Goal: Task Accomplishment & Management: Use online tool/utility

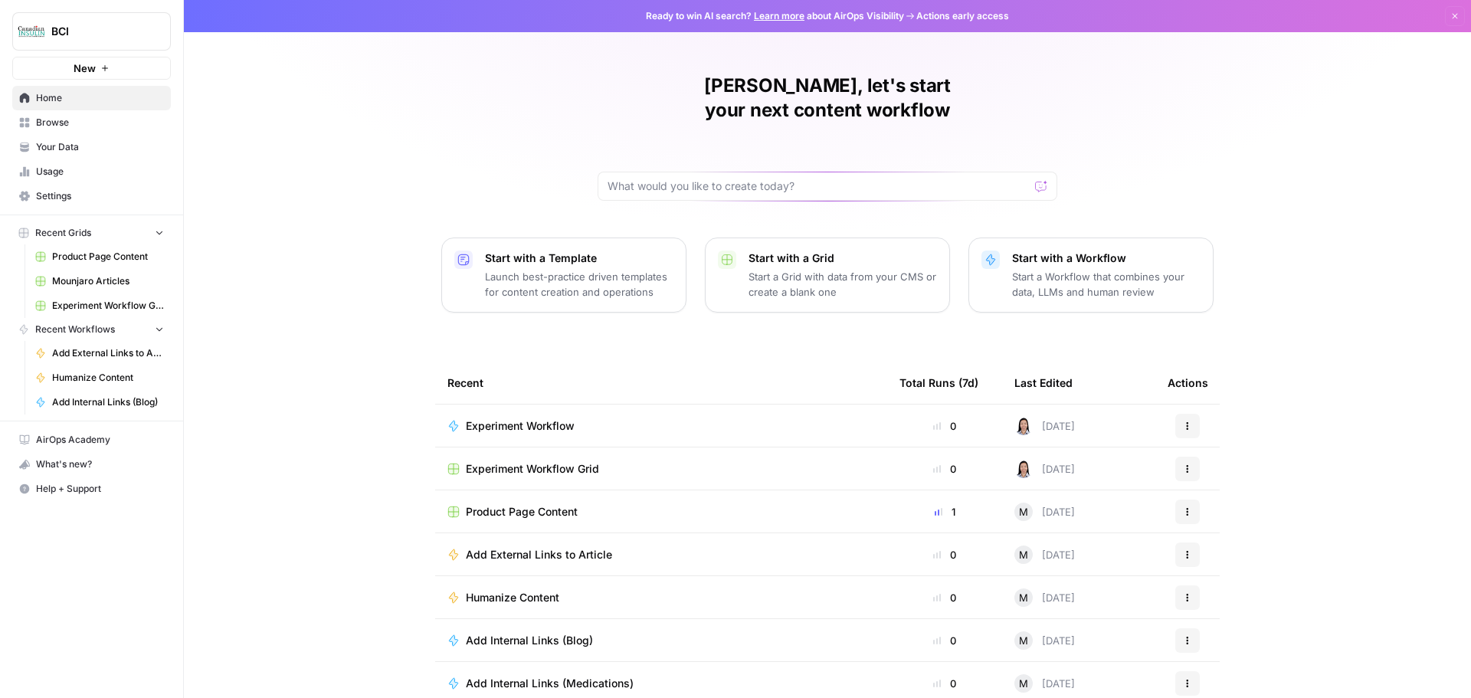
scroll to position [7, 0]
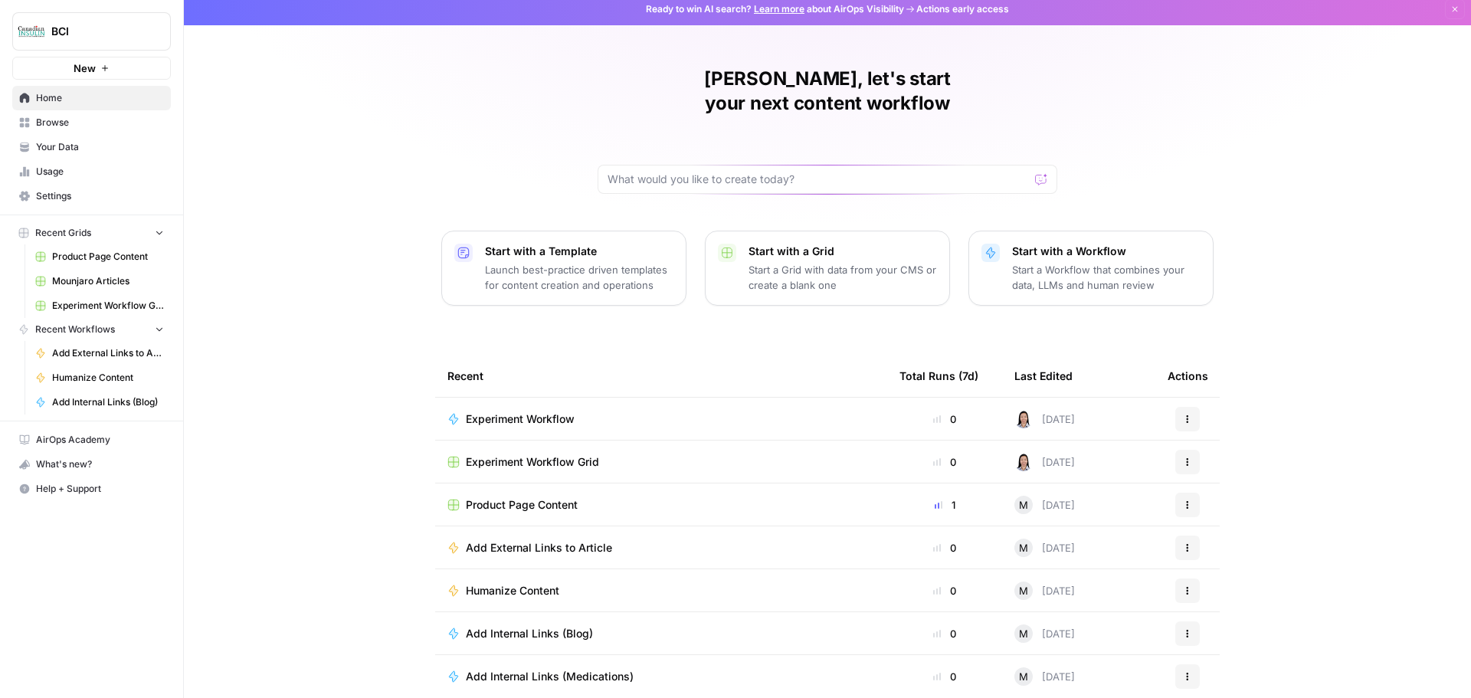
click at [548, 626] on span "Add Internal Links (Blog)" at bounding box center [529, 633] width 127 height 15
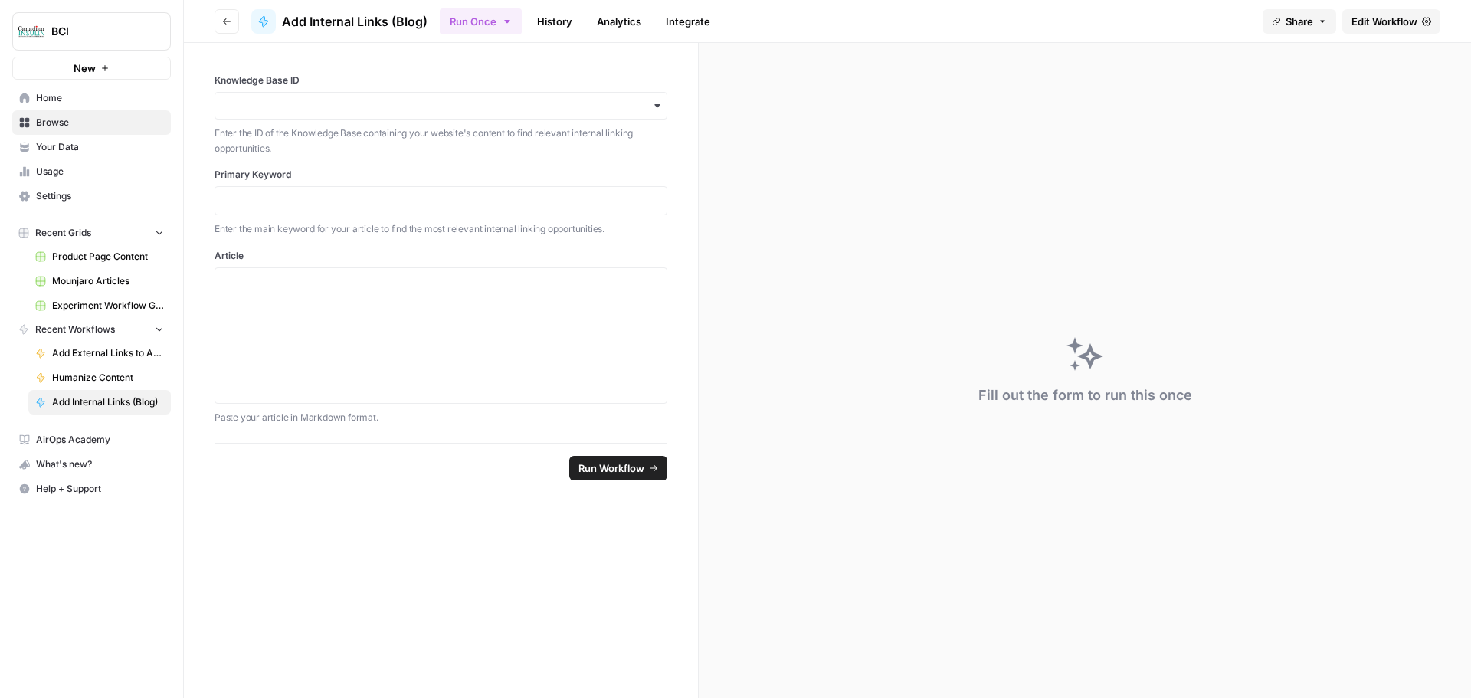
click at [561, 23] on link "History" at bounding box center [555, 21] width 54 height 25
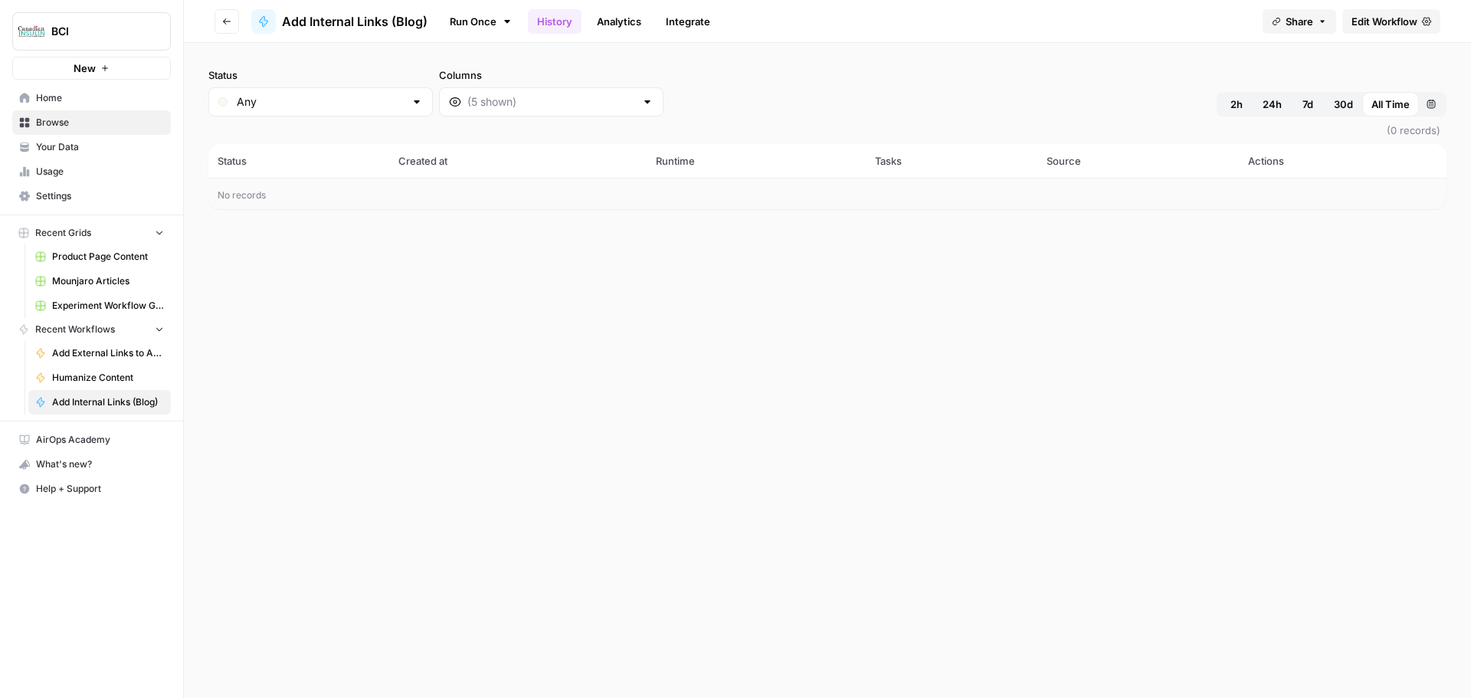
click at [629, 20] on link "Analytics" at bounding box center [619, 21] width 63 height 25
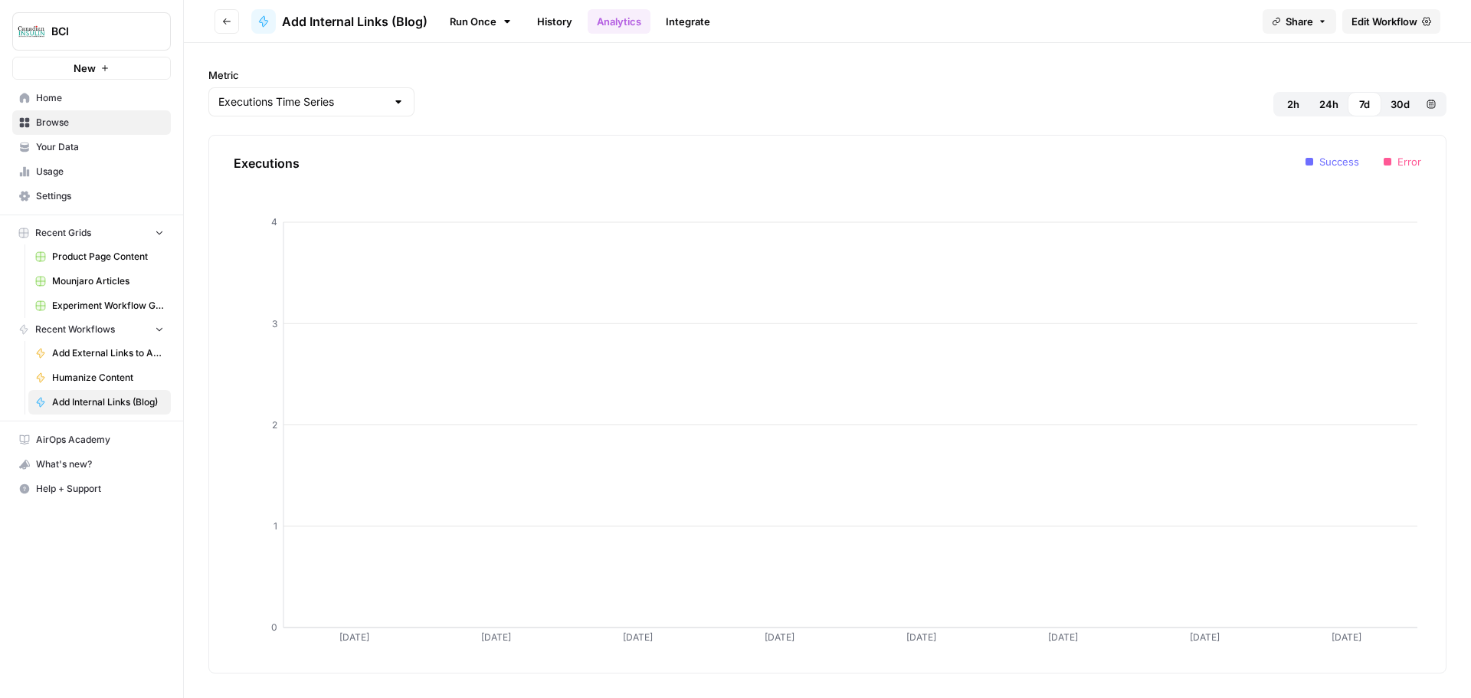
click at [469, 20] on link "Run Once" at bounding box center [481, 21] width 82 height 26
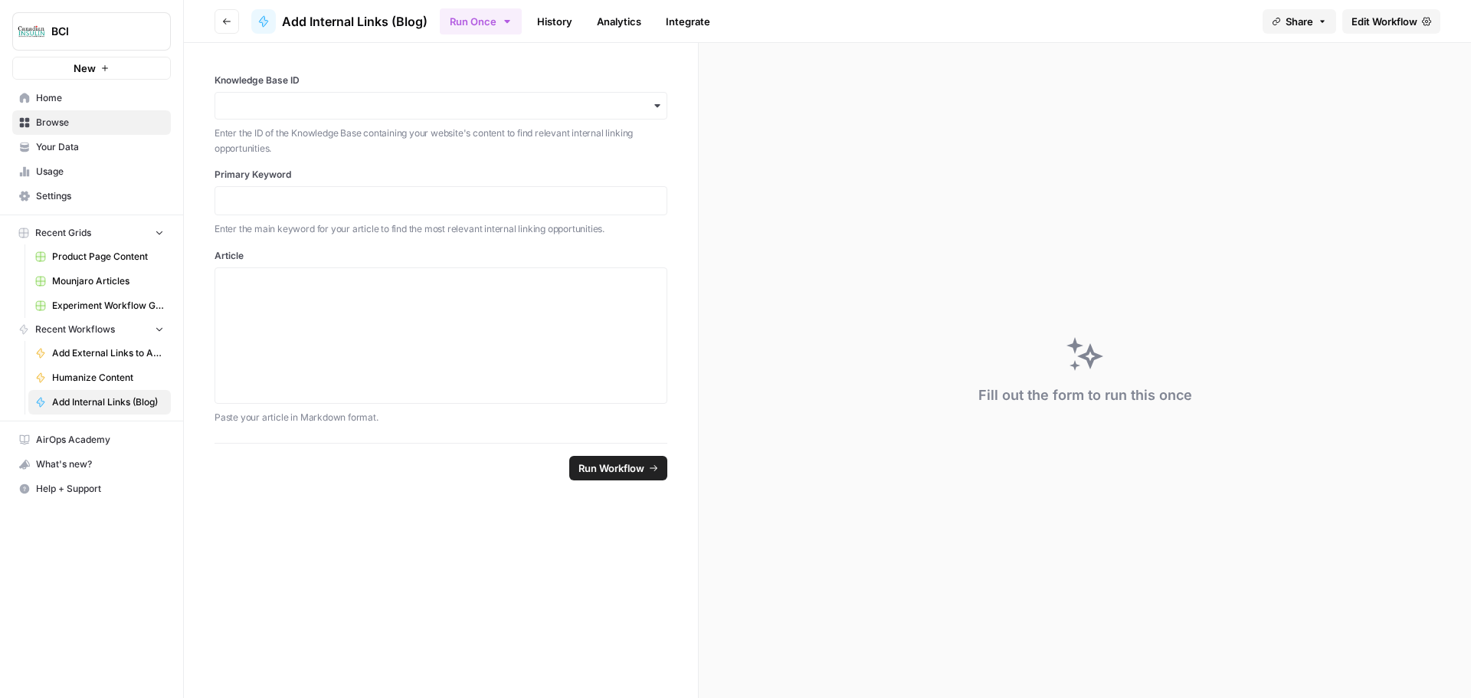
click at [227, 18] on icon "button" at bounding box center [226, 21] width 9 height 9
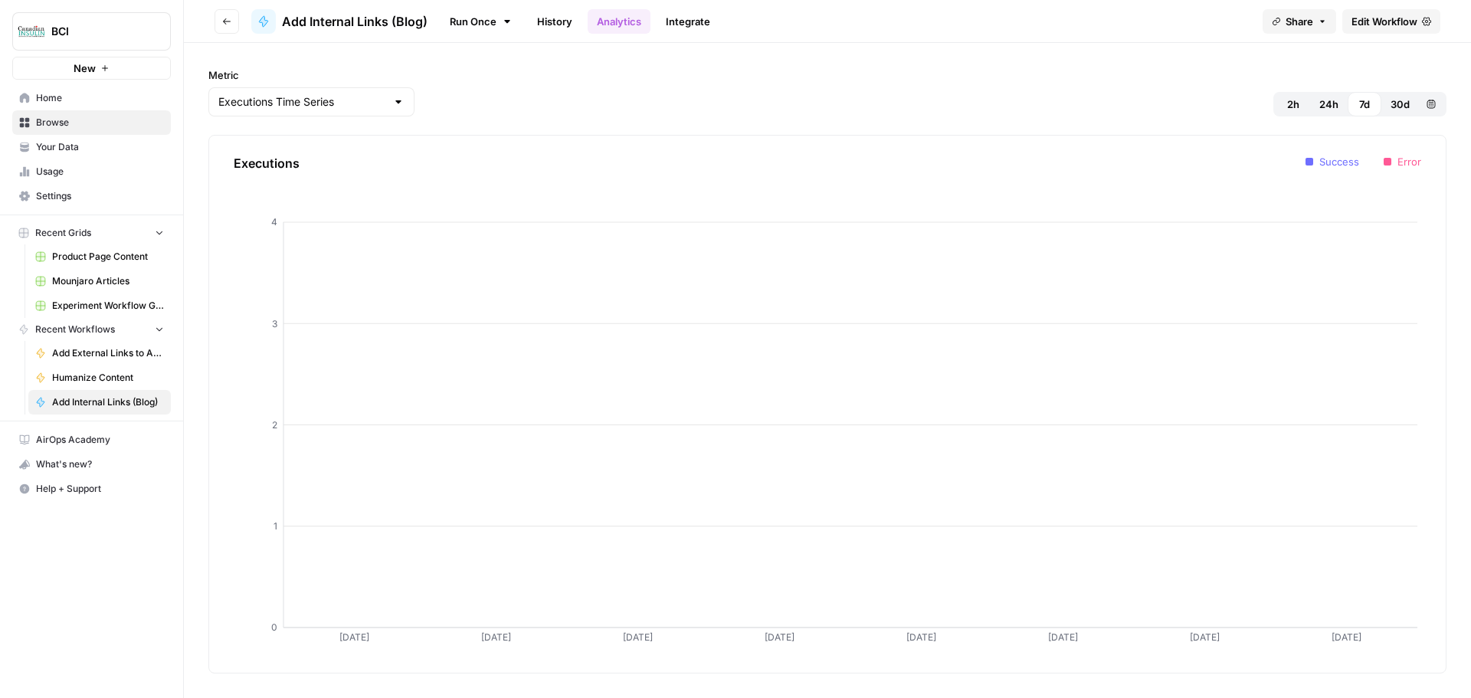
click at [111, 289] on link "Mounjaro Articles" at bounding box center [99, 281] width 142 height 25
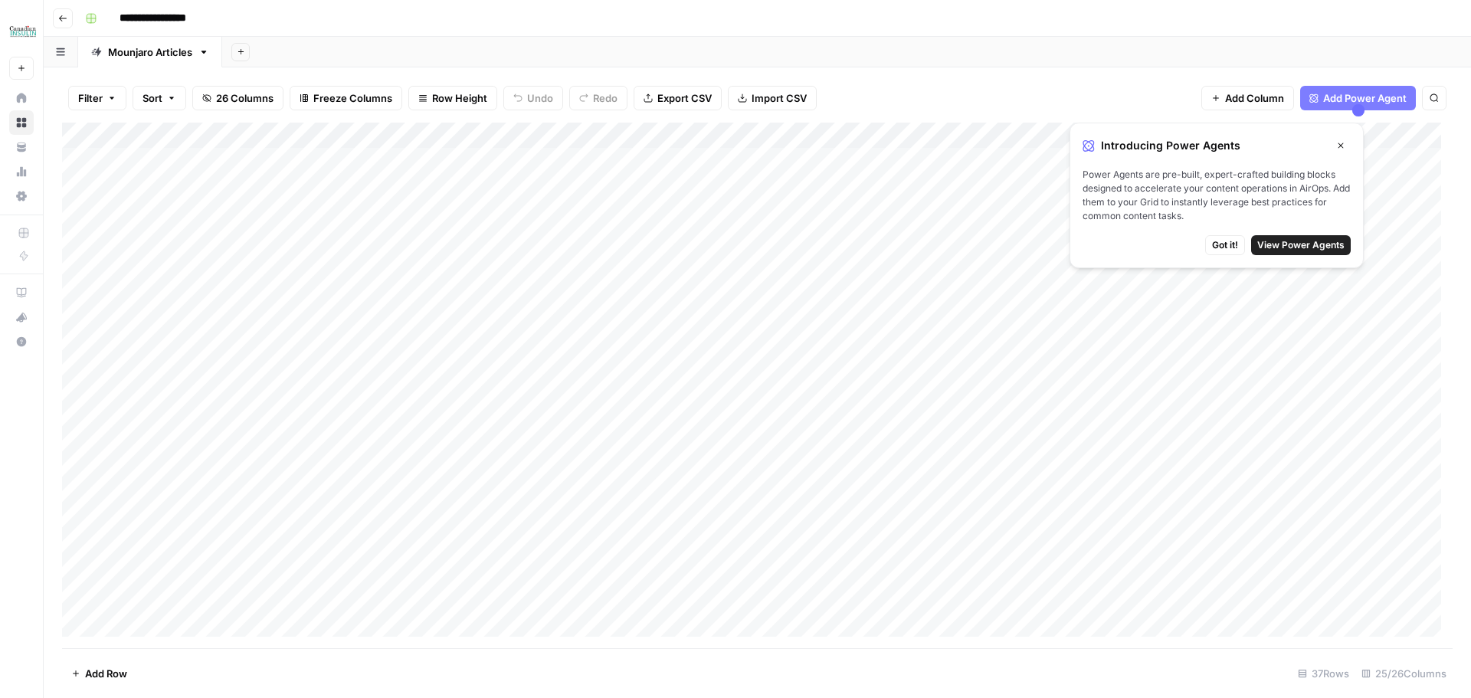
drag, startPoint x: 1342, startPoint y: 140, endPoint x: 1332, endPoint y: 160, distance: 22.3
click at [1342, 141] on button "Close" at bounding box center [1341, 146] width 20 height 20
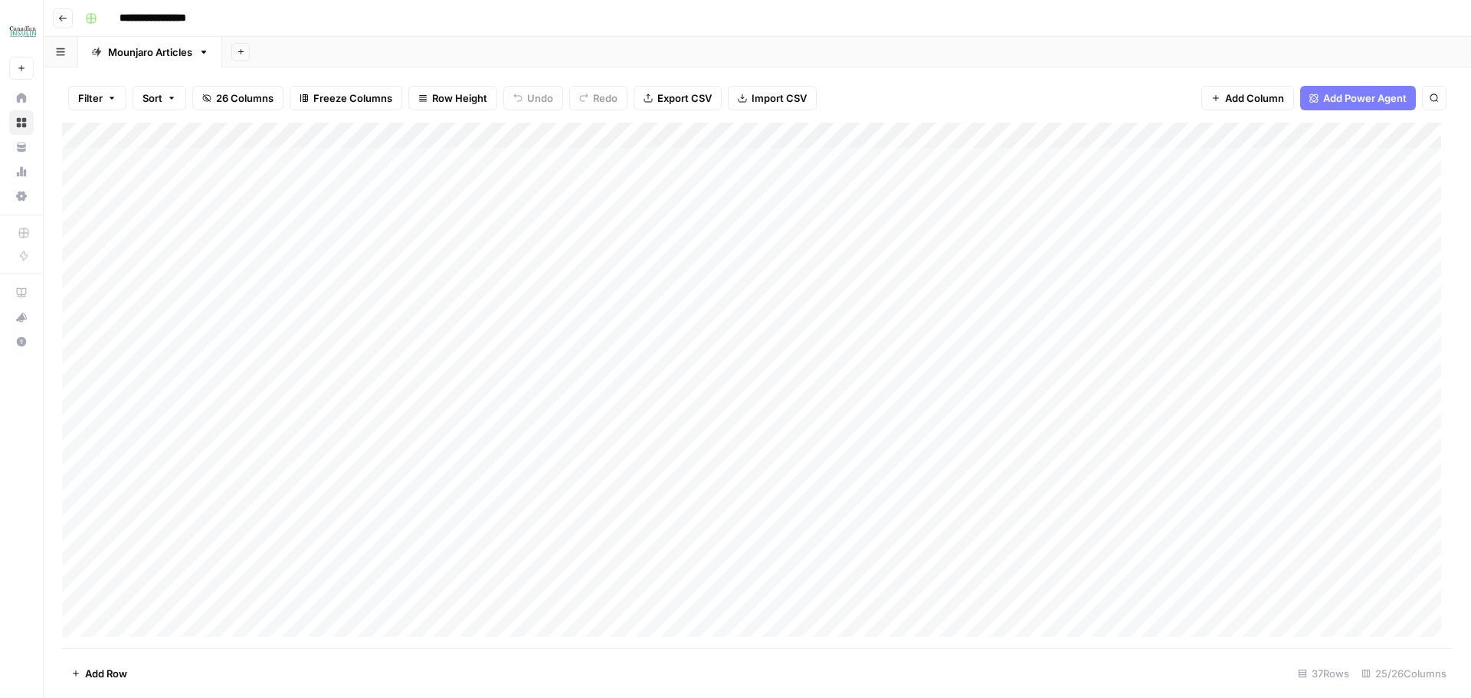
click at [62, 18] on icon "button" at bounding box center [62, 18] width 9 height 9
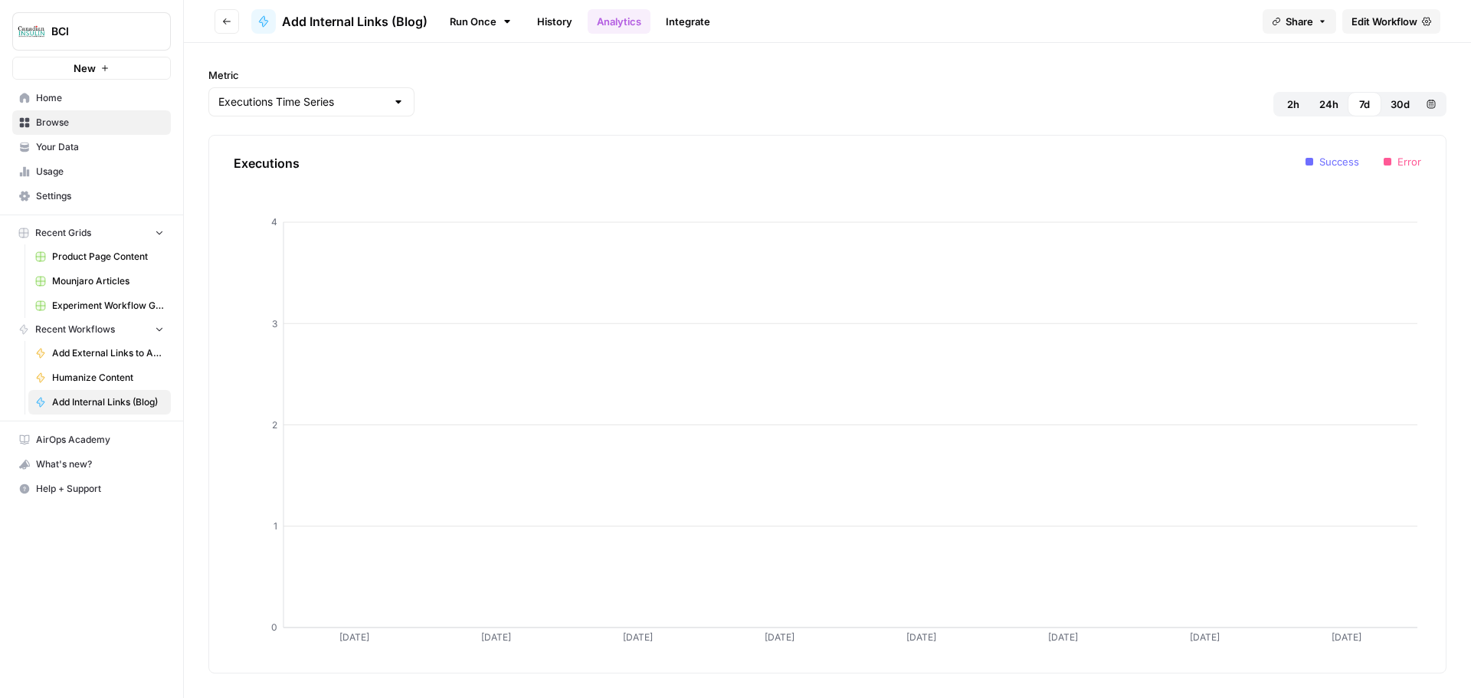
click at [92, 437] on span "AirOps Academy" at bounding box center [100, 440] width 128 height 14
click at [65, 93] on span "Home" at bounding box center [100, 98] width 128 height 14
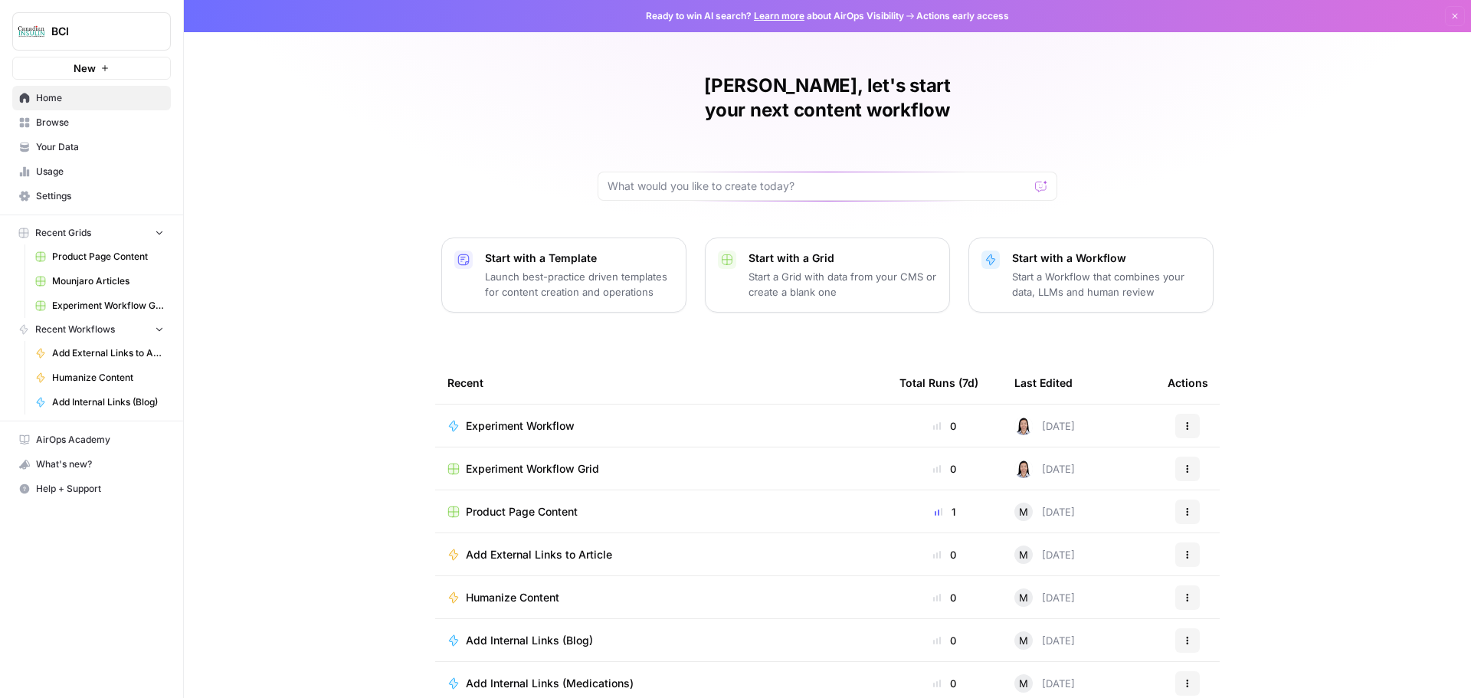
click at [561, 461] on span "Experiment Workflow Grid" at bounding box center [532, 468] width 133 height 15
click at [519, 418] on span "Experiment Workflow" at bounding box center [520, 425] width 109 height 15
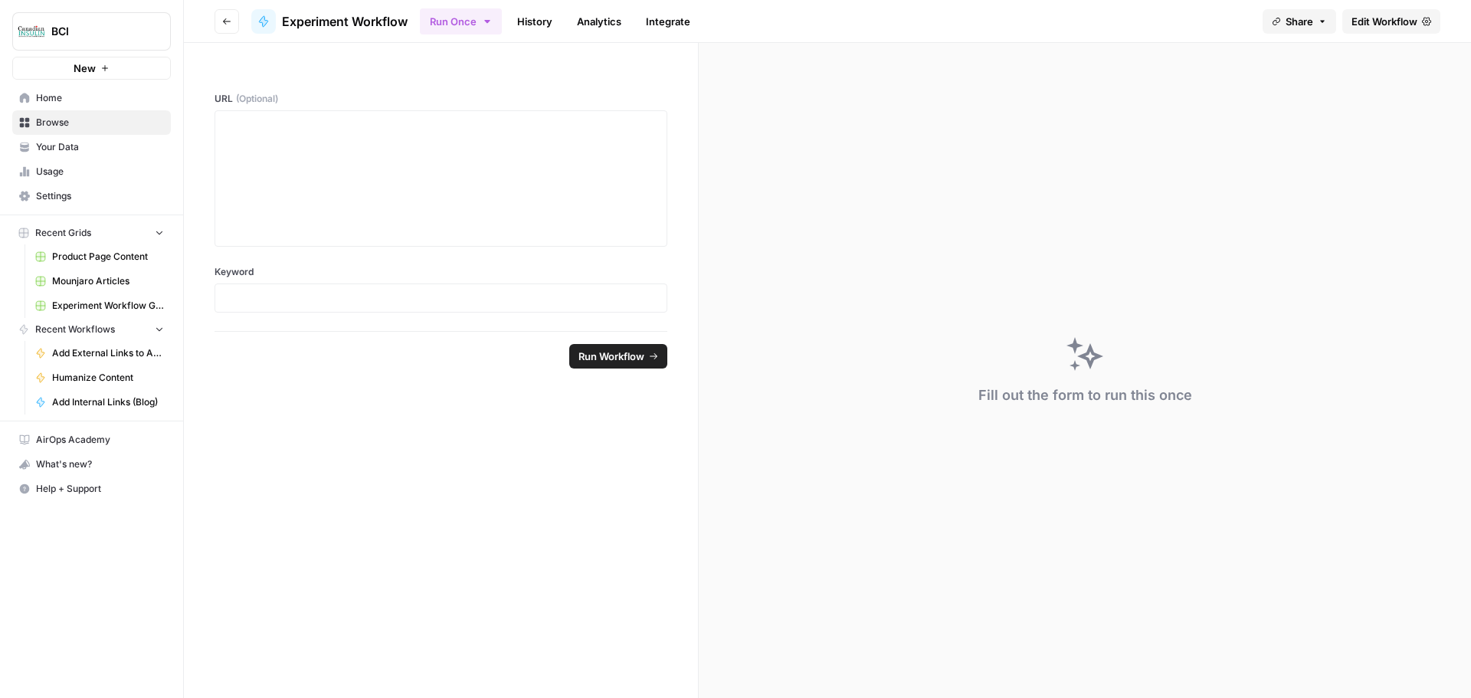
click at [1372, 19] on span "Edit Workflow" at bounding box center [1384, 21] width 66 height 15
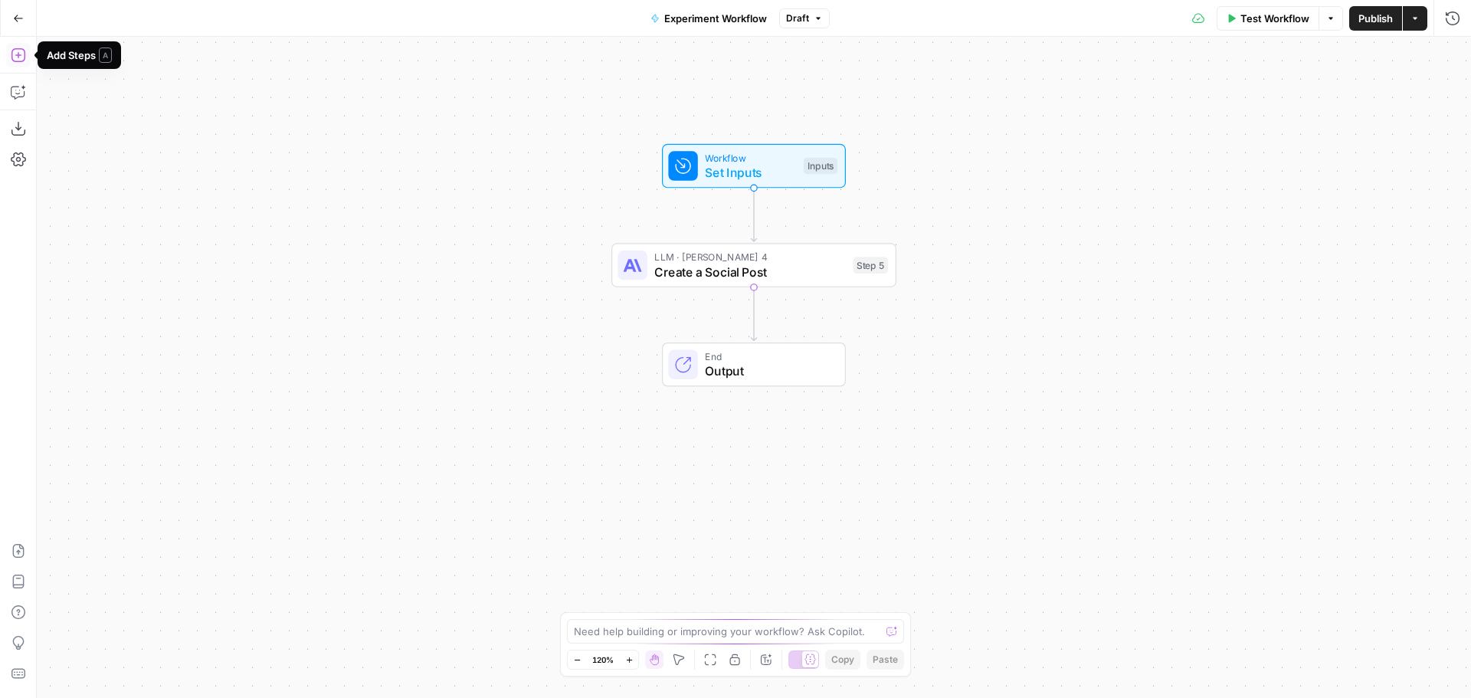
click at [21, 59] on icon "button" at bounding box center [18, 54] width 15 height 15
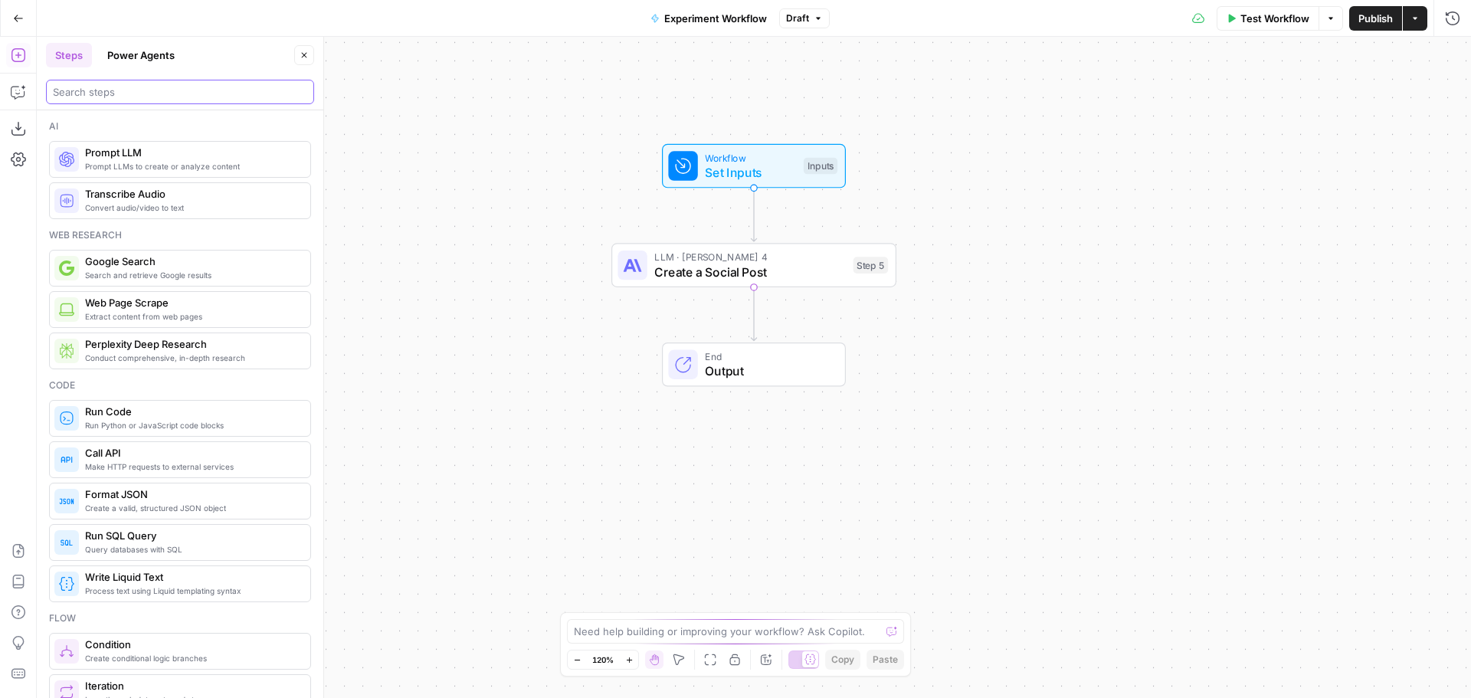
click at [136, 93] on input "search" at bounding box center [180, 91] width 254 height 15
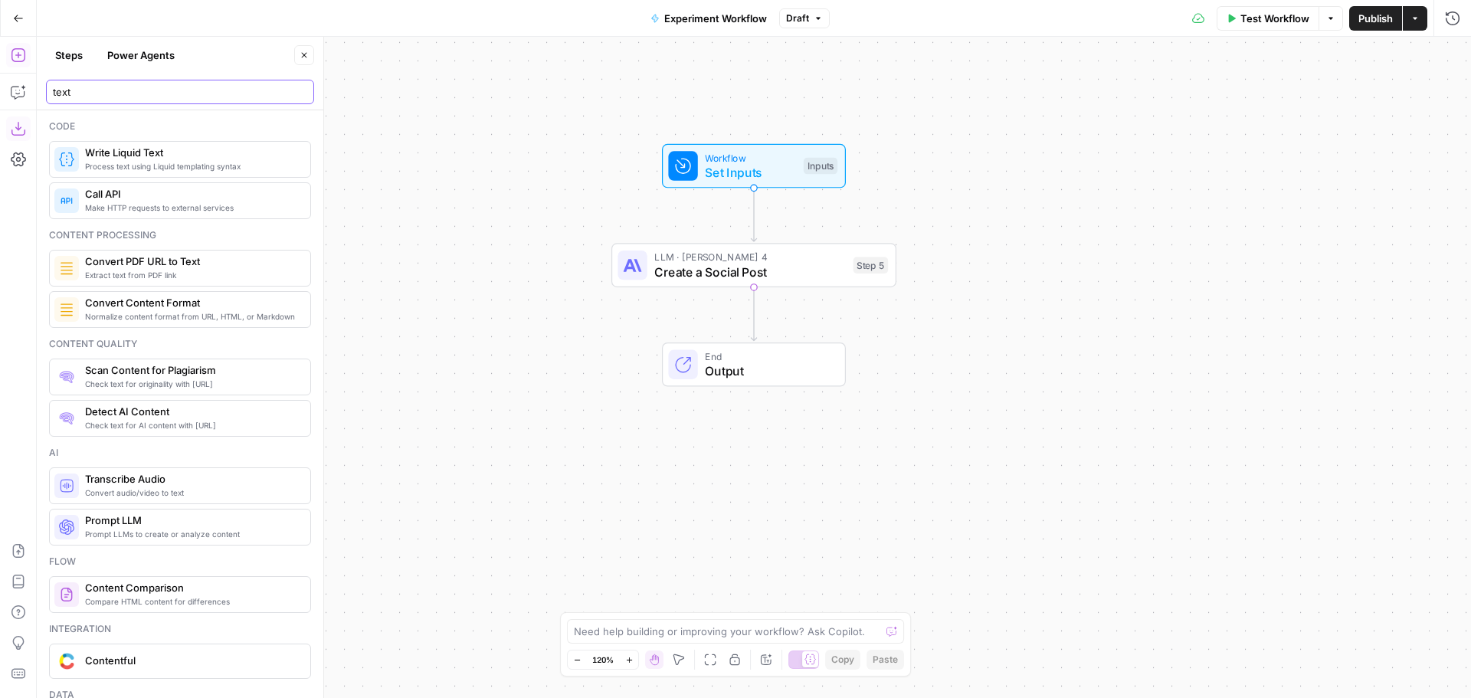
type input "text"
click at [21, 18] on icon "button" at bounding box center [18, 18] width 9 height 7
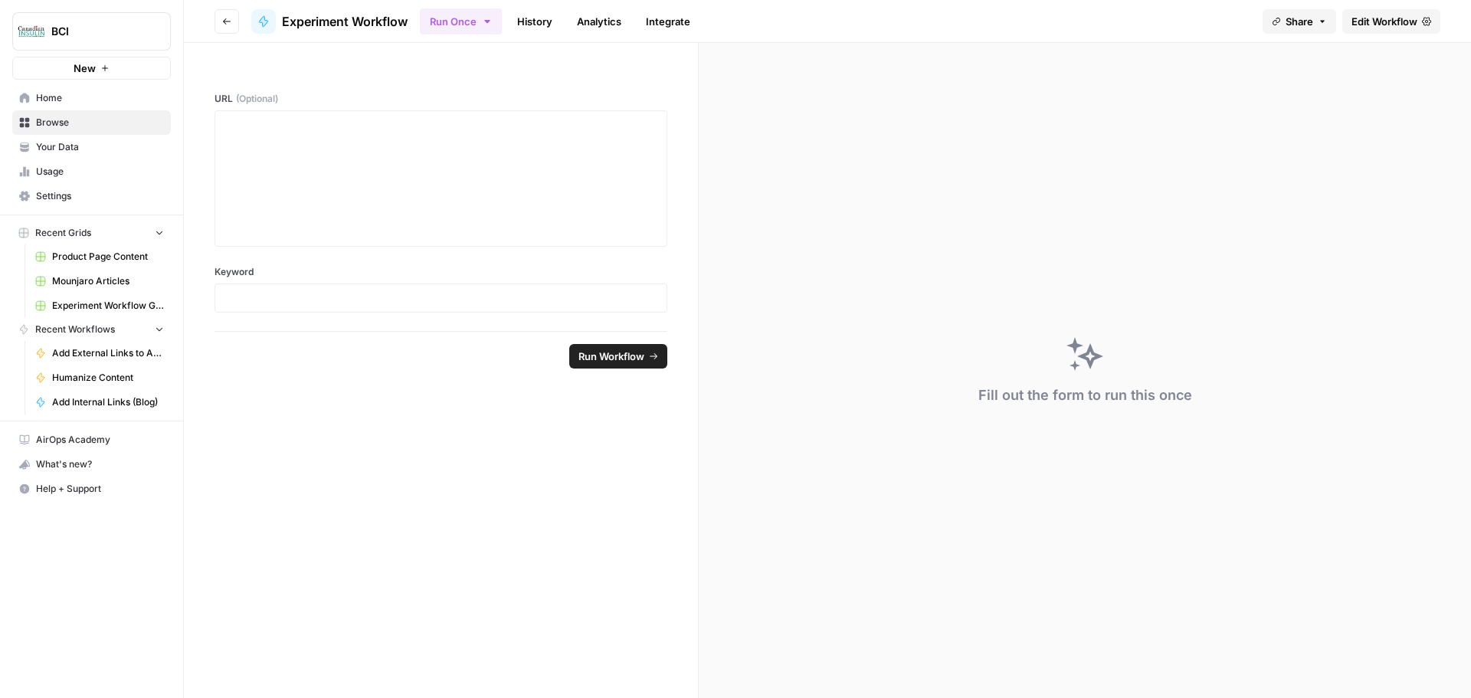
click at [74, 121] on span "Browse" at bounding box center [100, 123] width 128 height 14
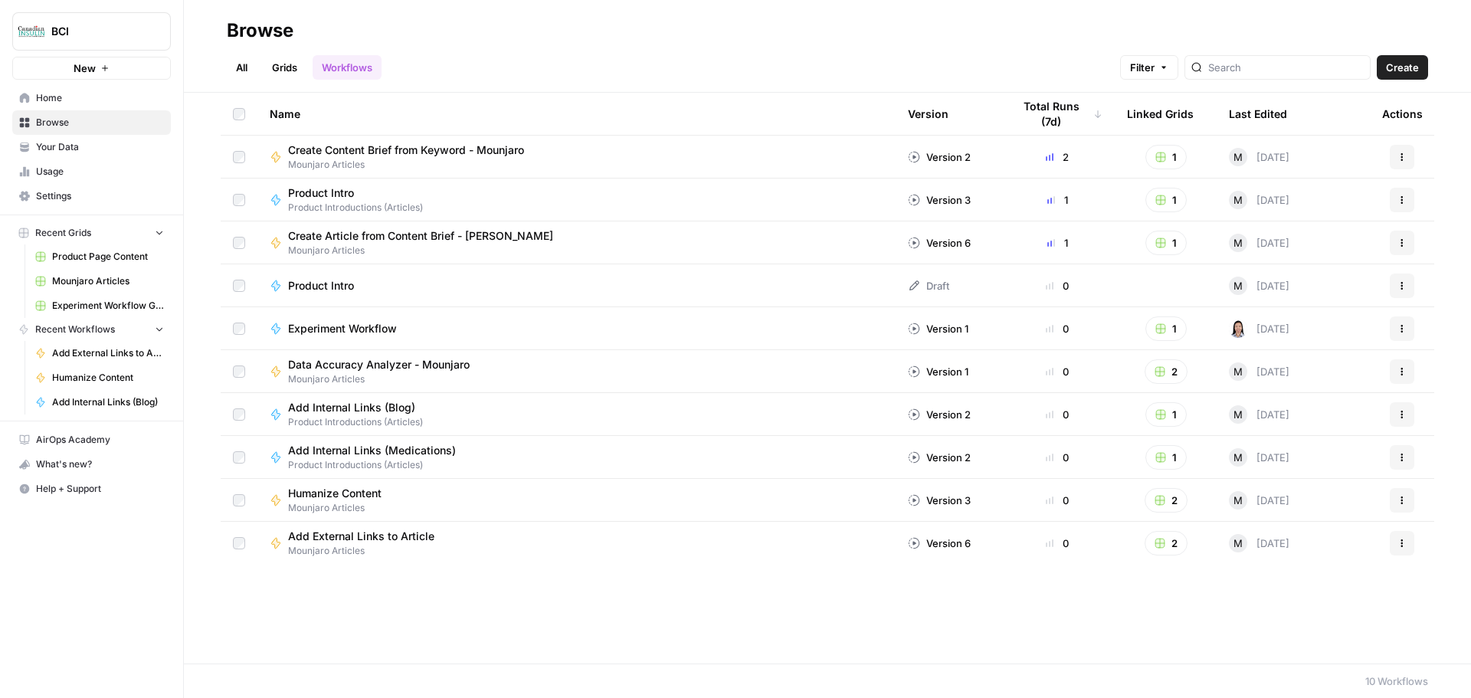
click at [69, 99] on span "Home" at bounding box center [100, 98] width 128 height 14
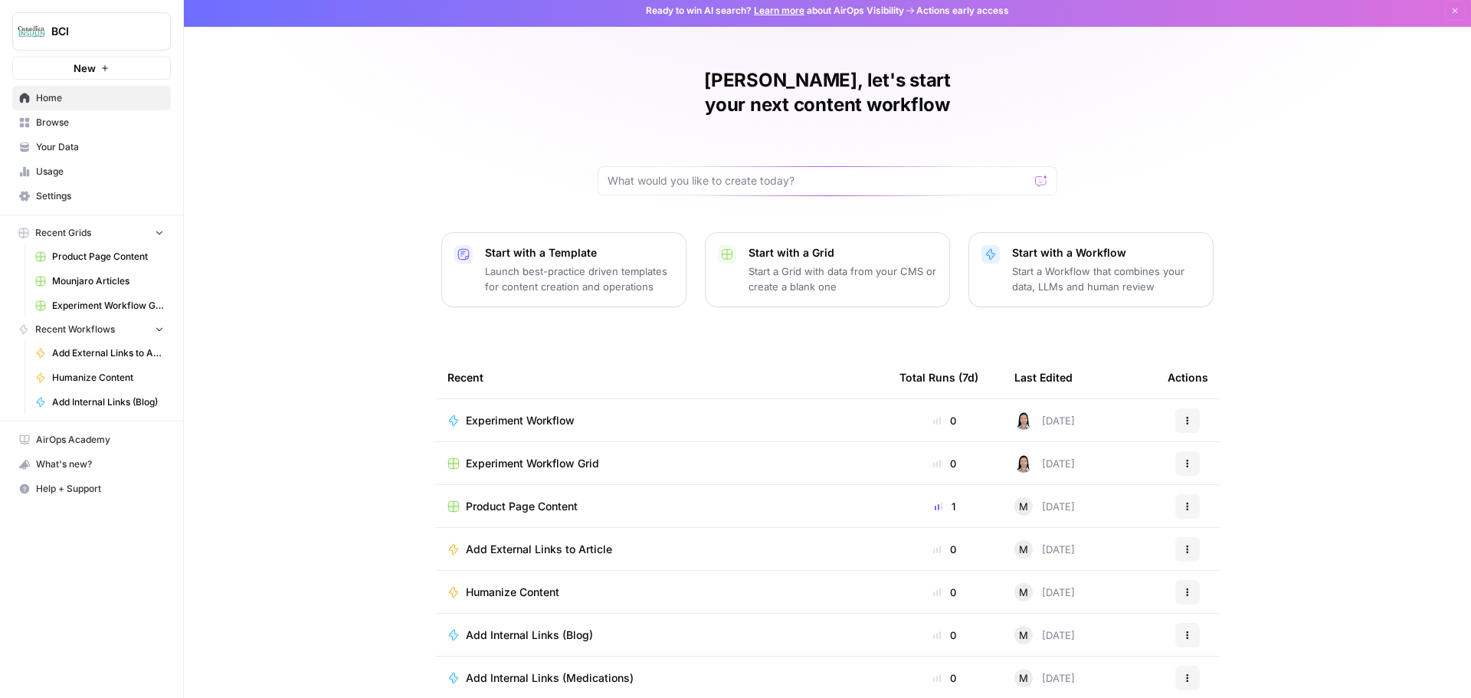
scroll to position [7, 0]
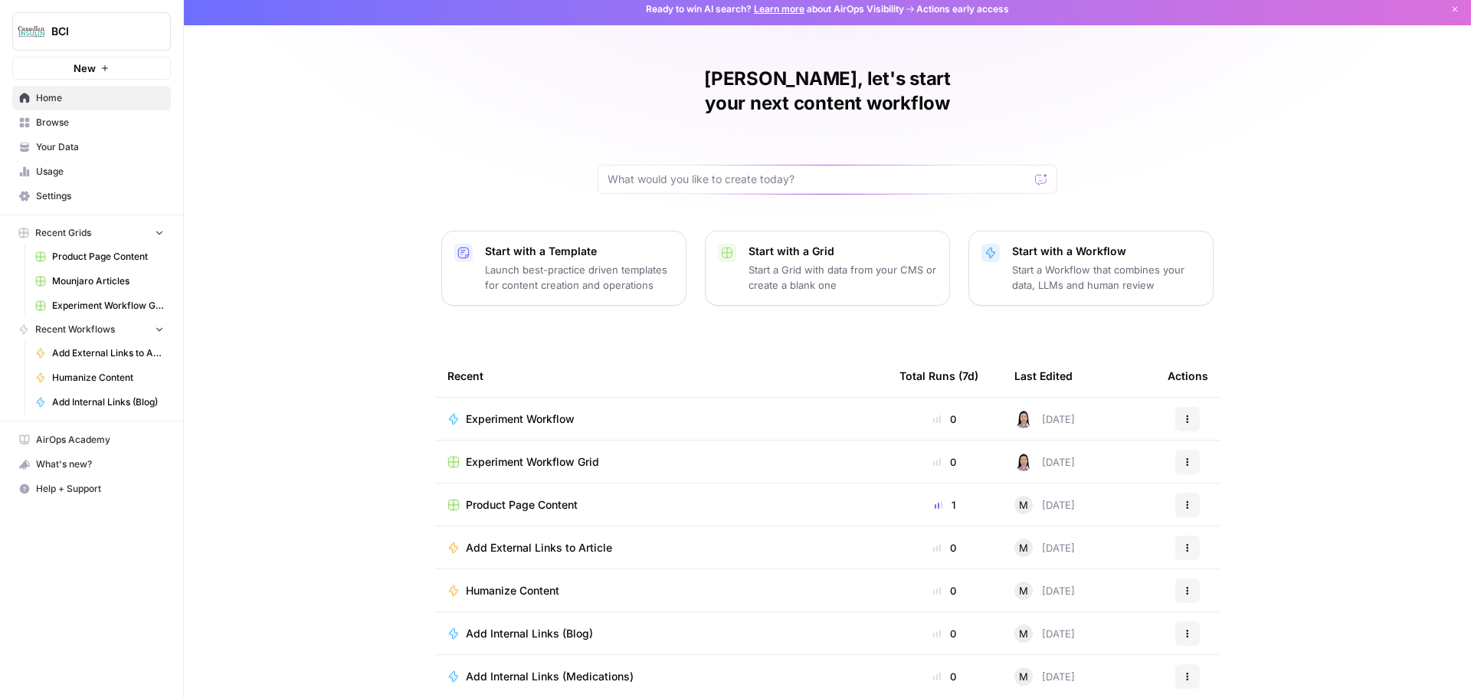
click at [91, 94] on span "Home" at bounding box center [100, 98] width 128 height 14
click at [535, 454] on span "Experiment Workflow Grid" at bounding box center [532, 461] width 133 height 15
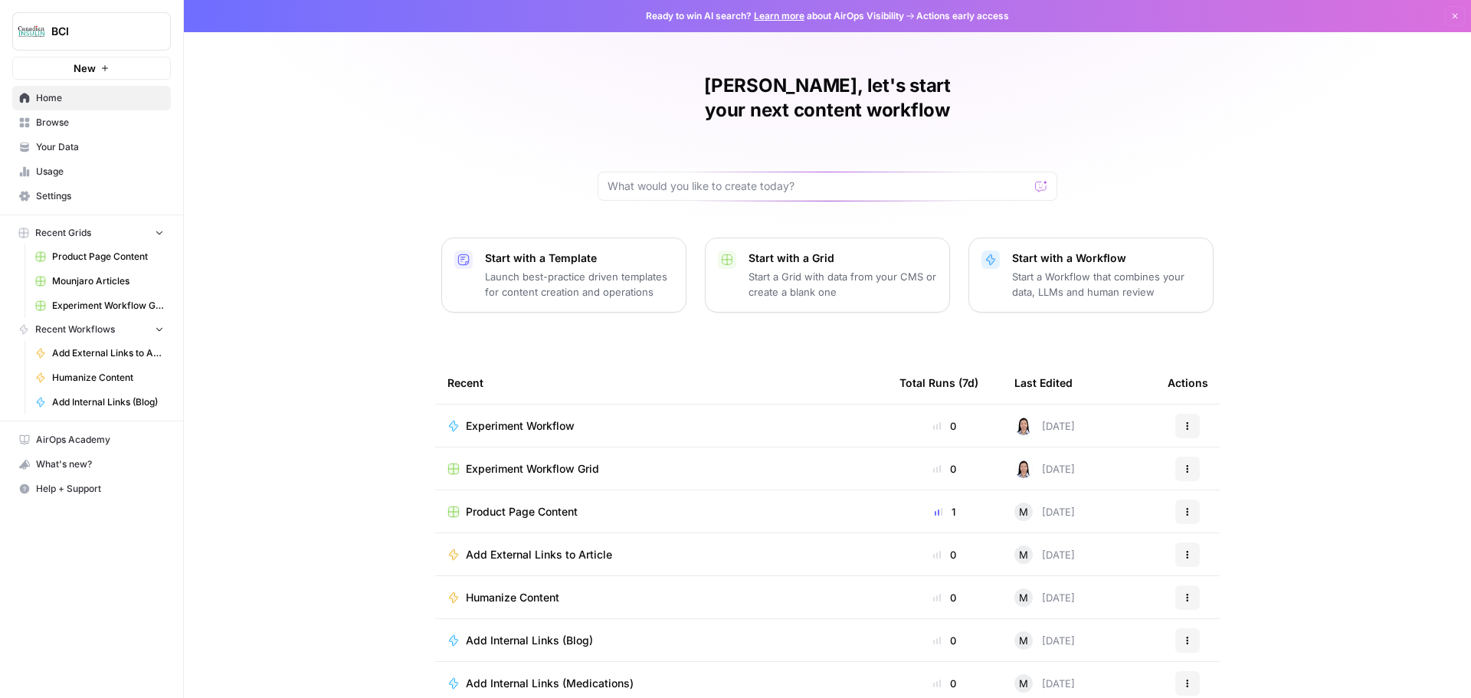
click at [160, 234] on icon "button" at bounding box center [159, 232] width 11 height 11
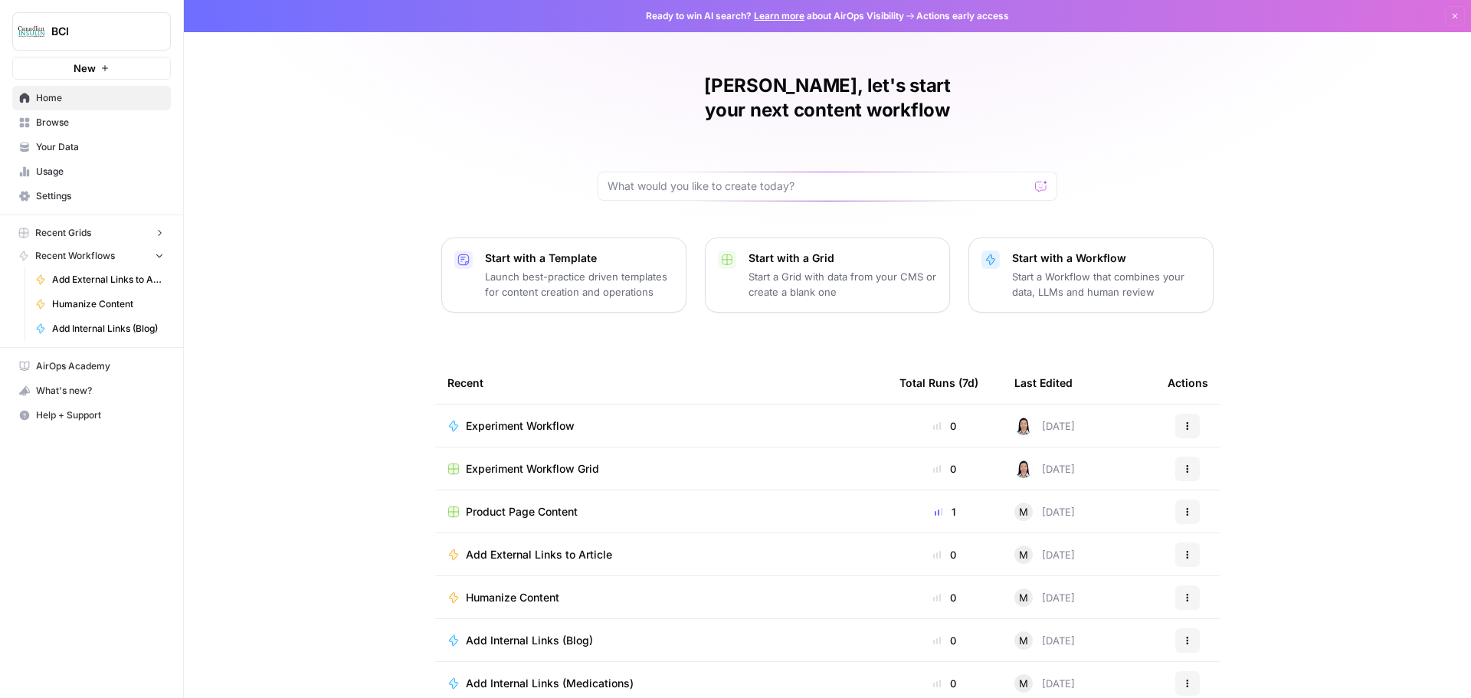
click at [161, 234] on icon "button" at bounding box center [159, 233] width 11 height 11
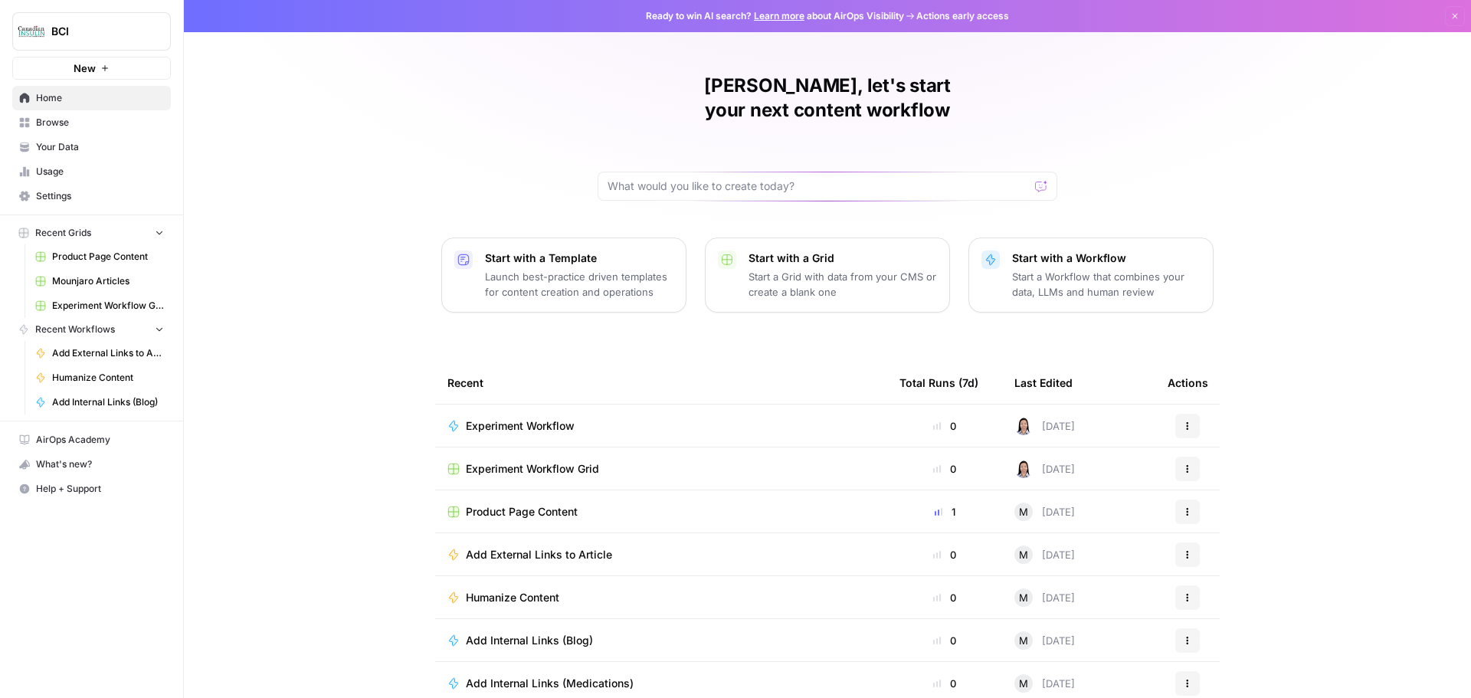
click at [61, 120] on span "Browse" at bounding box center [100, 123] width 128 height 14
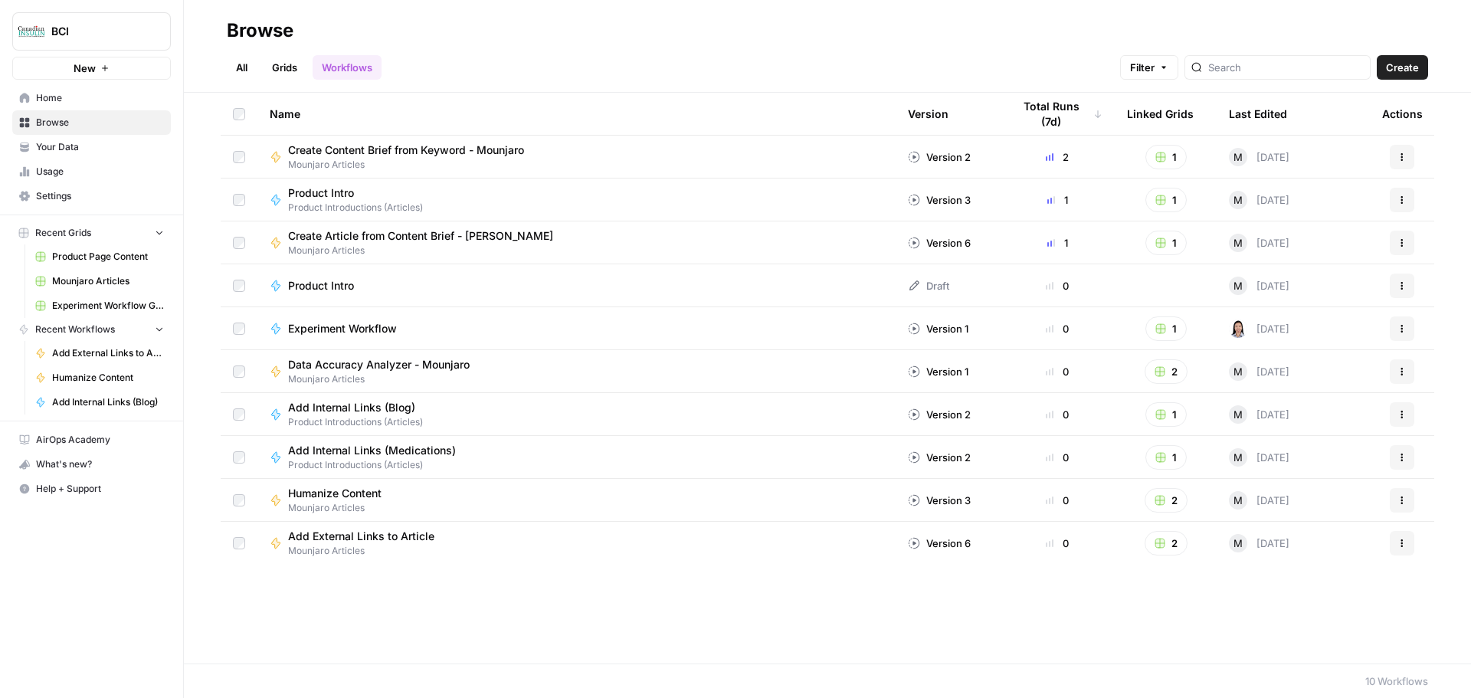
click at [80, 153] on span "Your Data" at bounding box center [100, 147] width 128 height 14
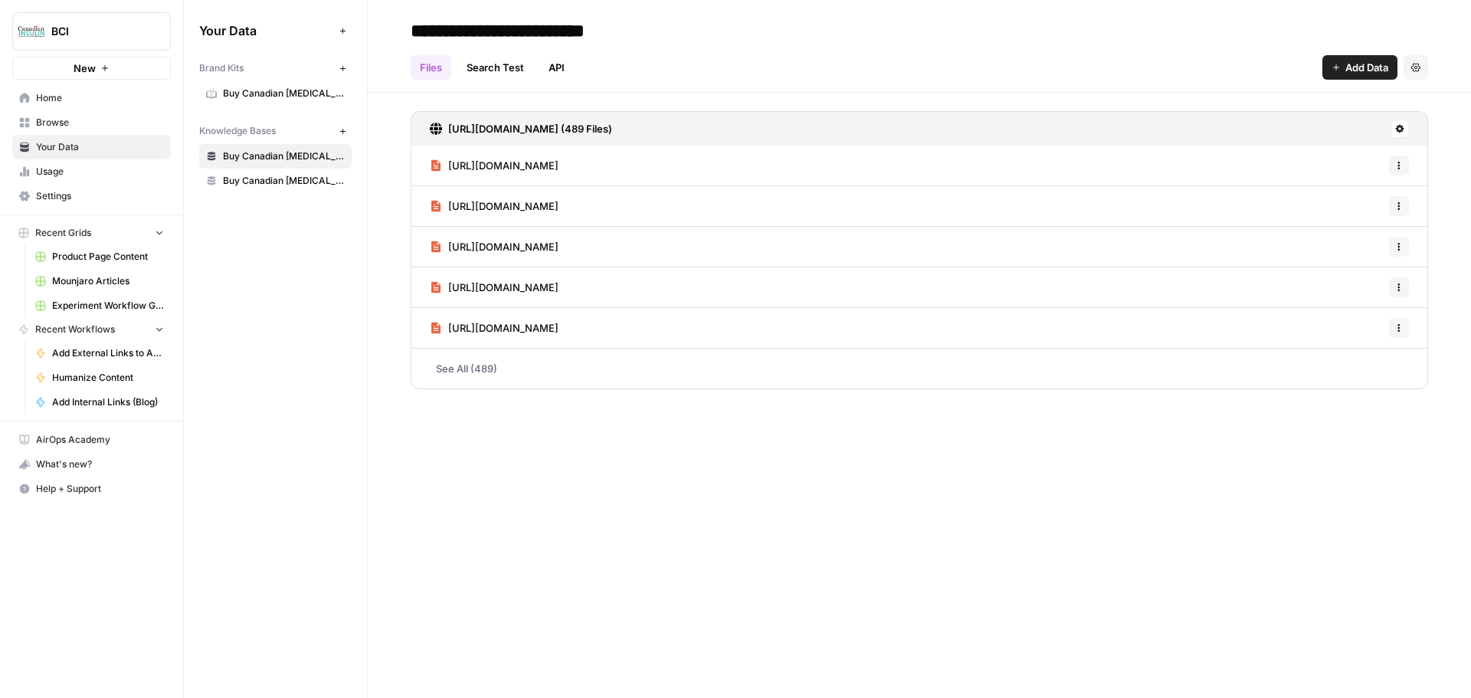
click at [287, 184] on span "Buy Canadian Insulin: Product Pages" at bounding box center [284, 181] width 122 height 14
click at [66, 175] on span "Usage" at bounding box center [100, 172] width 128 height 14
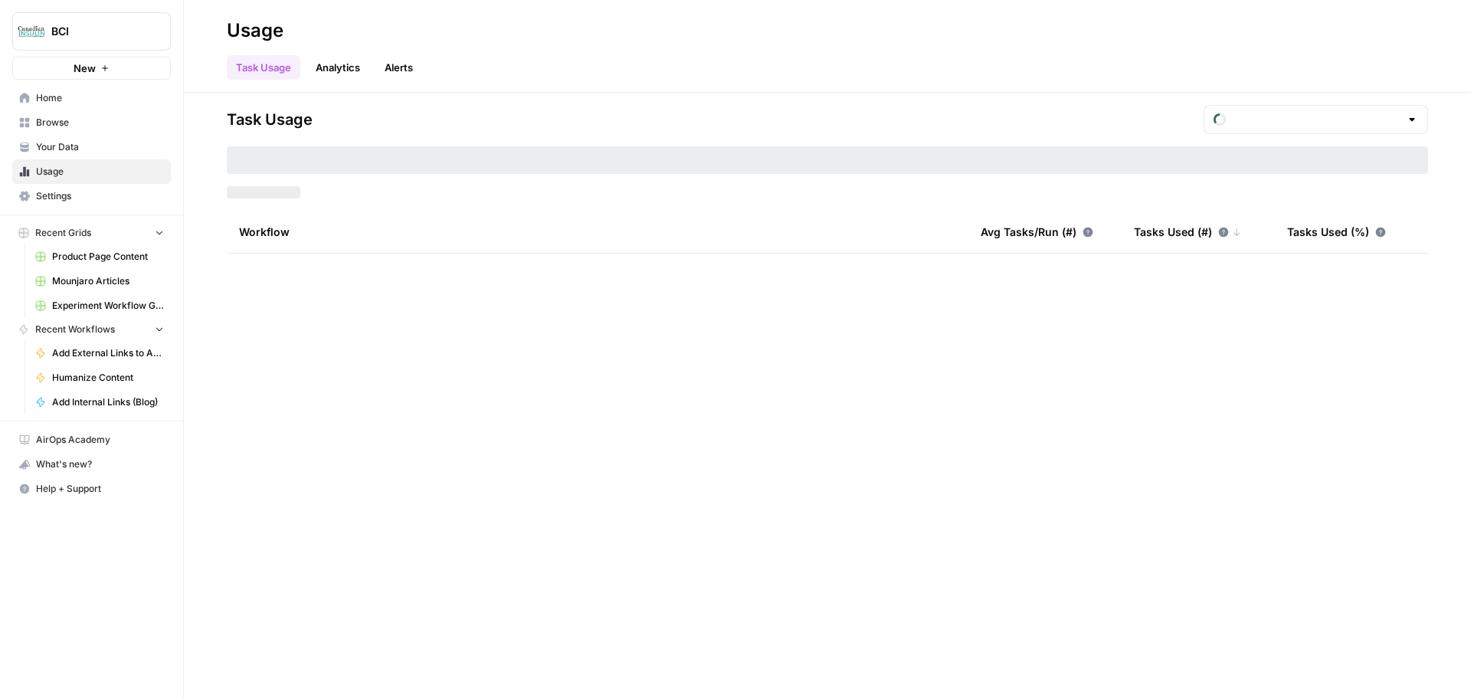
type input "August Included Tasks"
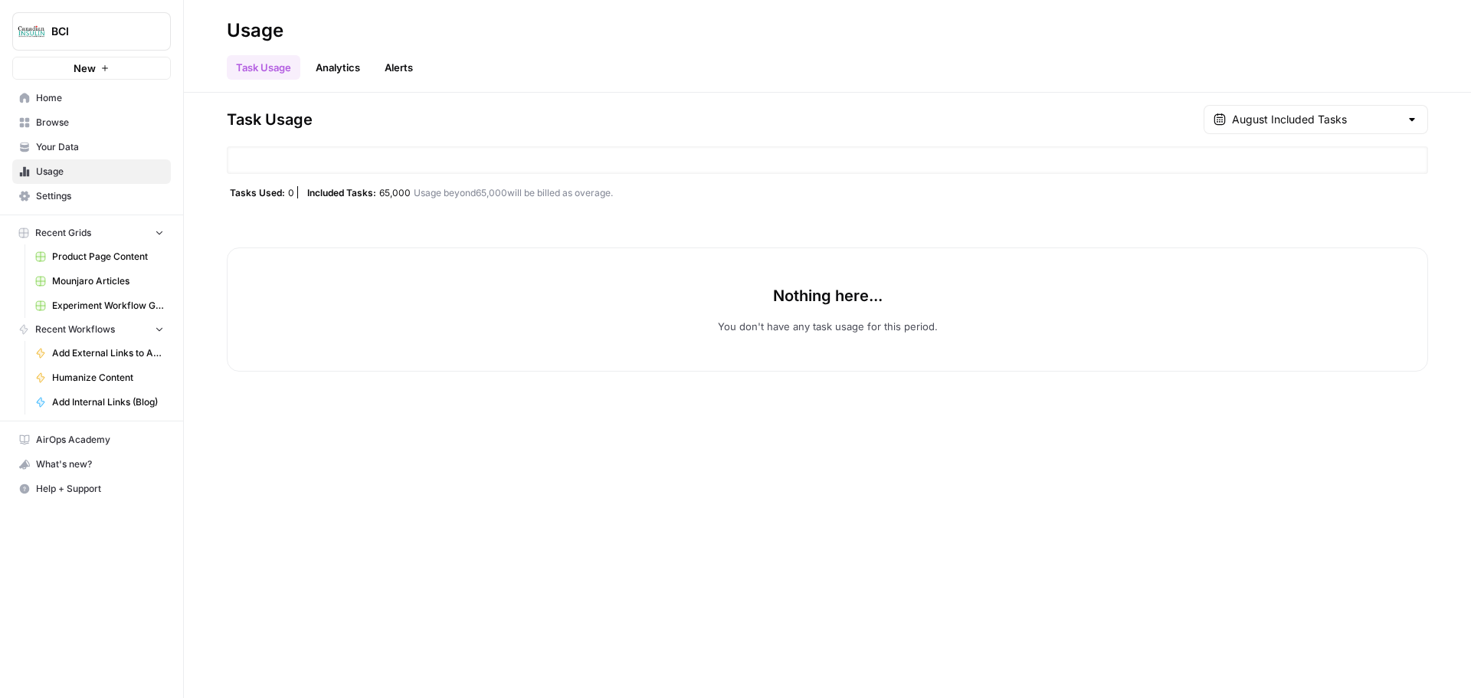
click at [72, 198] on span "Settings" at bounding box center [100, 196] width 128 height 14
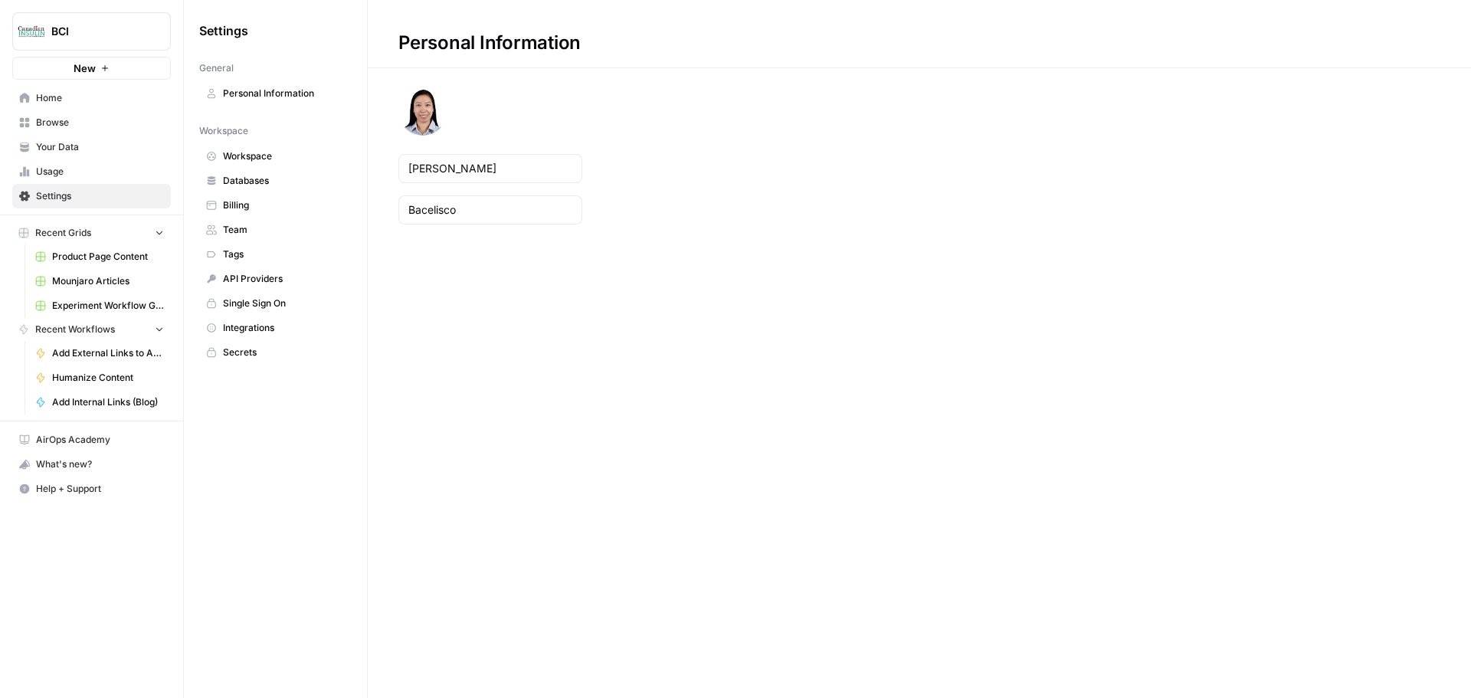
click at [81, 94] on span "Home" at bounding box center [100, 98] width 128 height 14
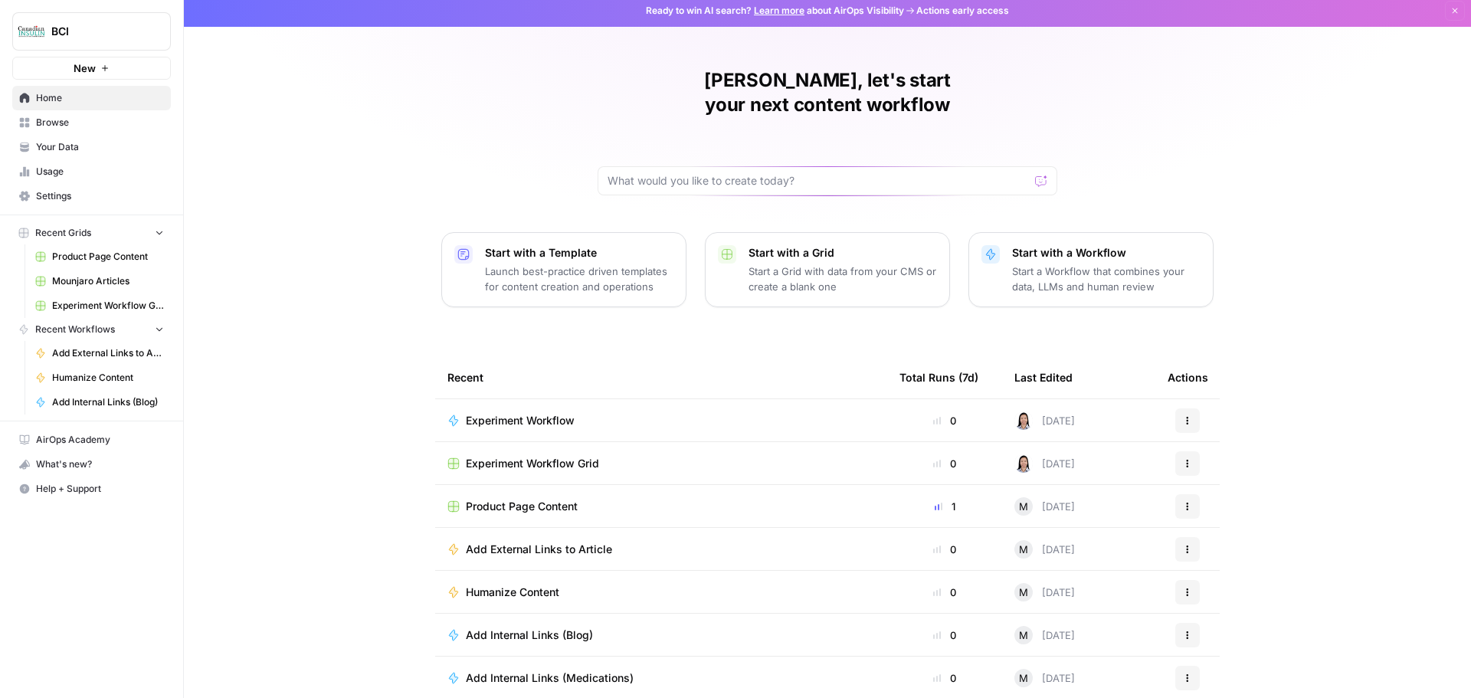
scroll to position [7, 0]
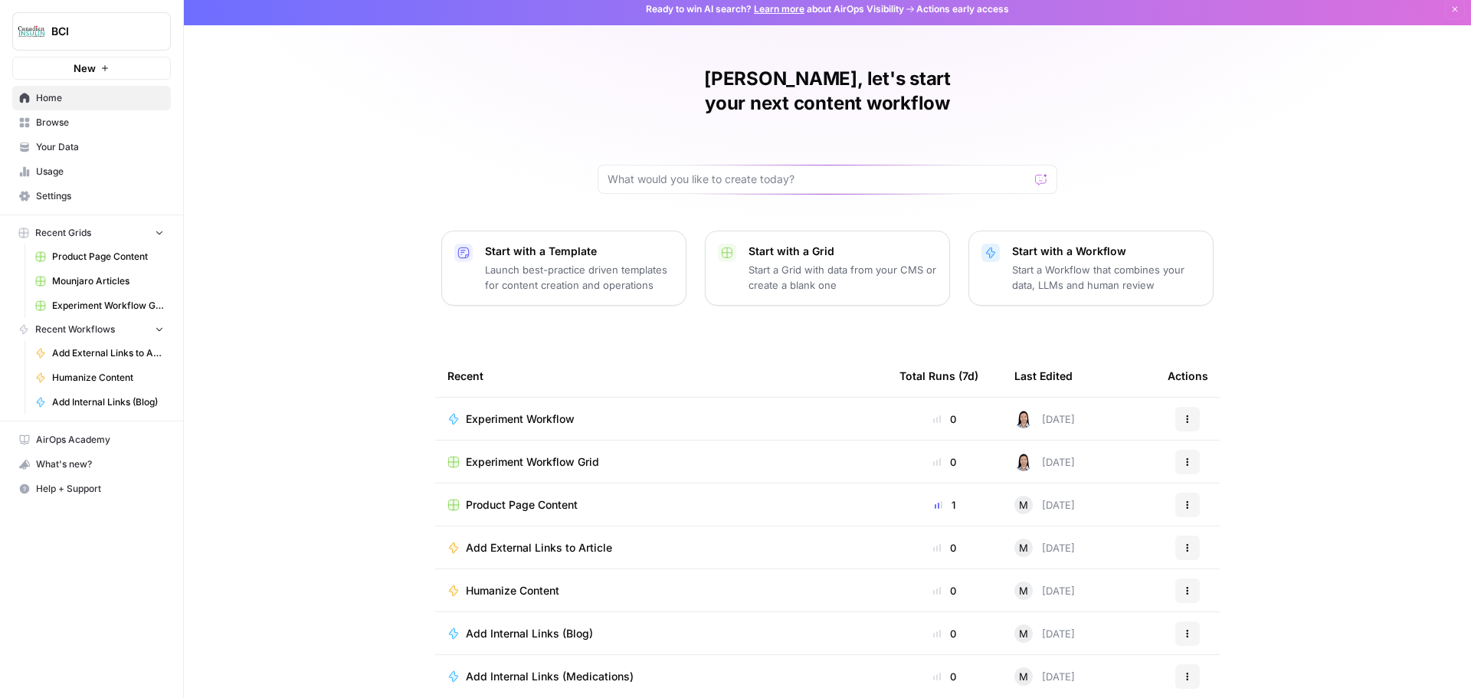
click at [551, 497] on span "Product Page Content" at bounding box center [522, 504] width 112 height 15
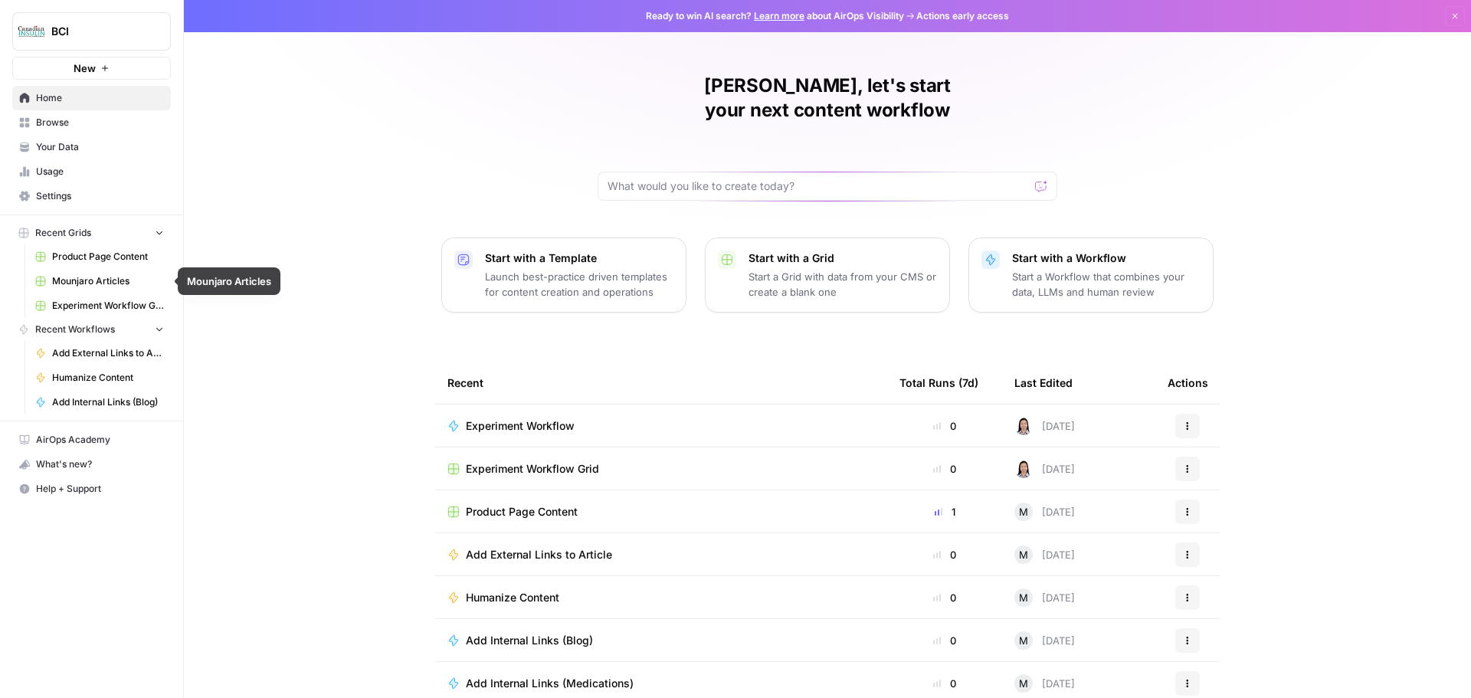
click at [114, 284] on span "Mounjaro Articles" at bounding box center [108, 281] width 112 height 14
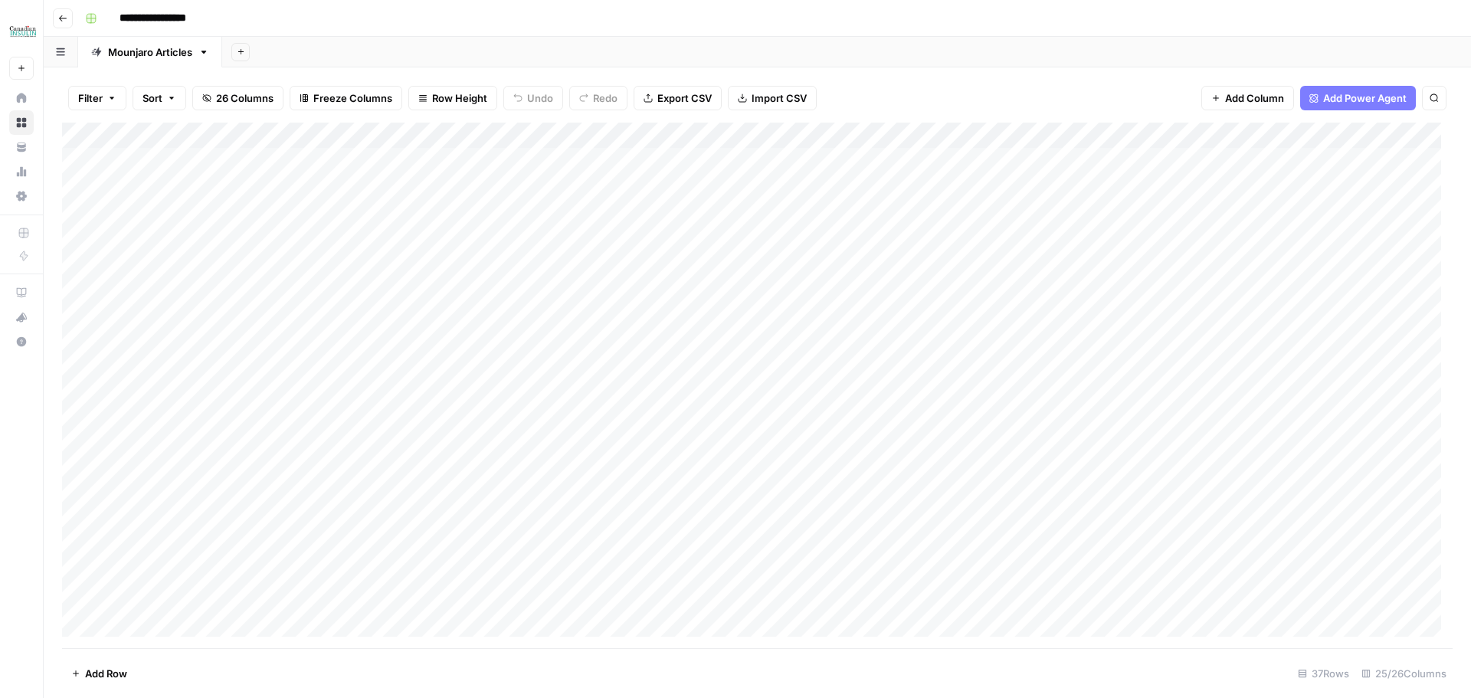
click at [1089, 136] on div "Add Column" at bounding box center [757, 386] width 1390 height 526
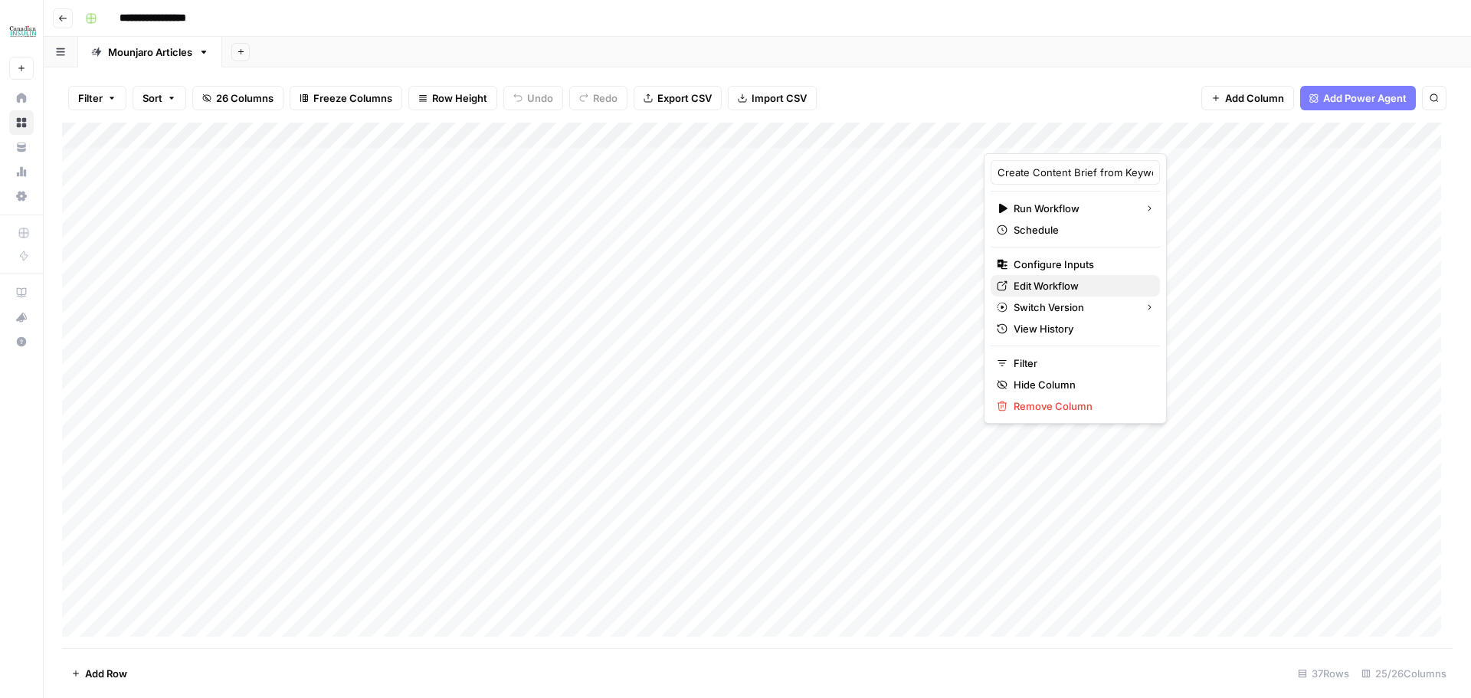
click at [1065, 287] on span "Edit Workflow" at bounding box center [1080, 285] width 134 height 15
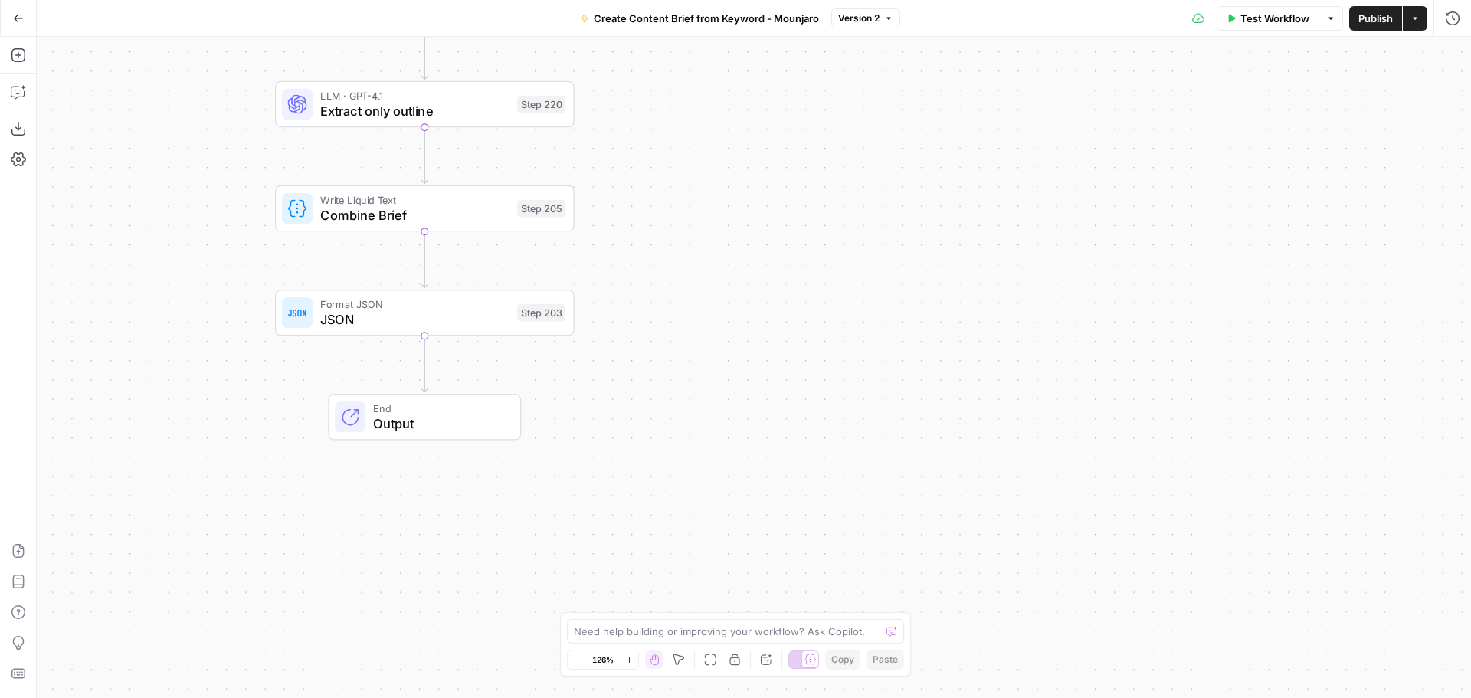
click at [13, 18] on icon "button" at bounding box center [18, 18] width 11 height 11
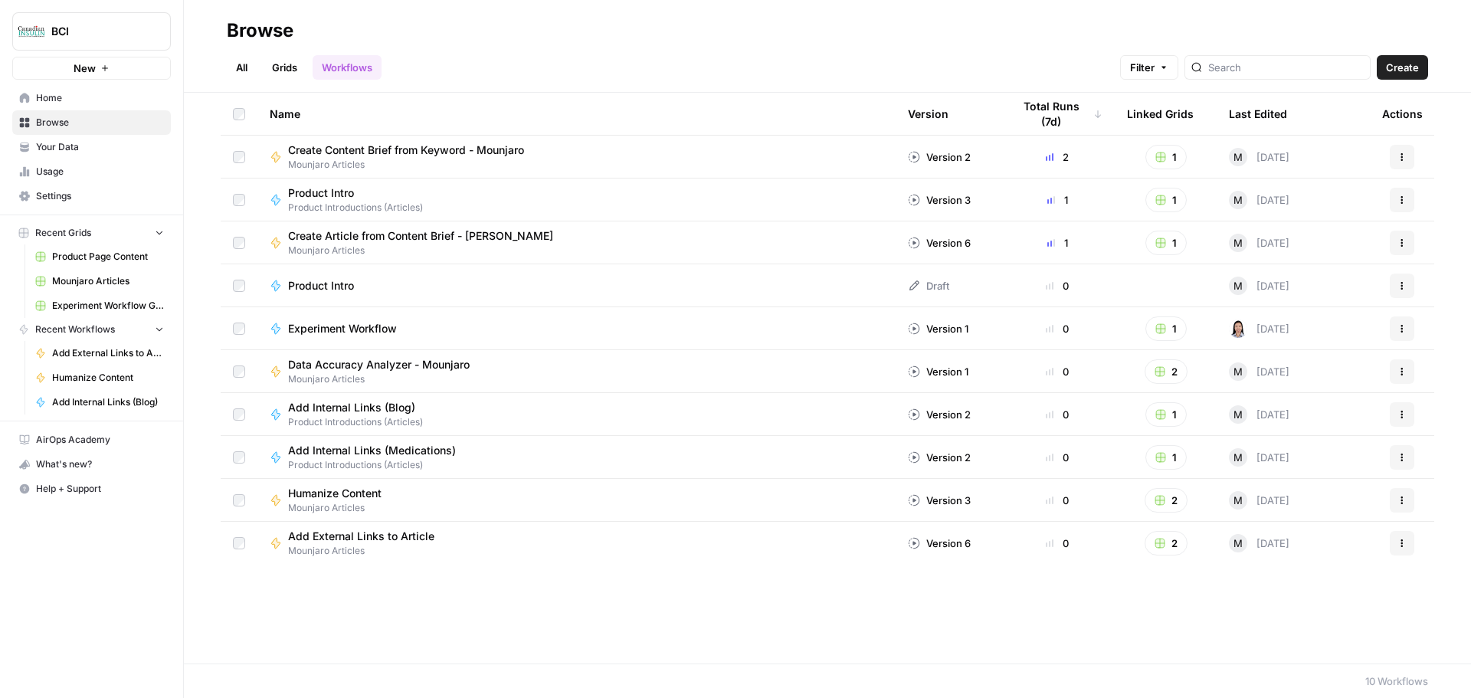
click at [117, 277] on span "Mounjaro Articles" at bounding box center [108, 281] width 112 height 14
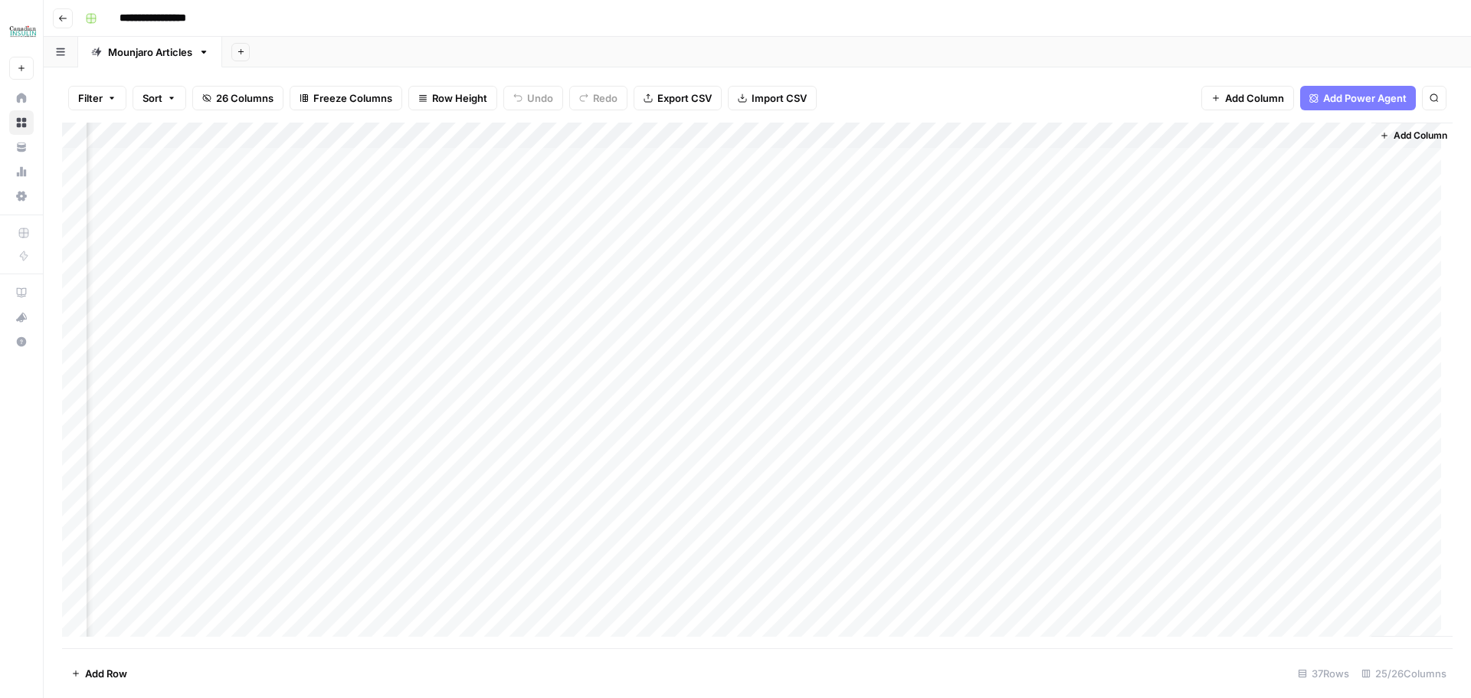
scroll to position [0, 2110]
click at [1046, 159] on div "Add Column" at bounding box center [757, 386] width 1390 height 526
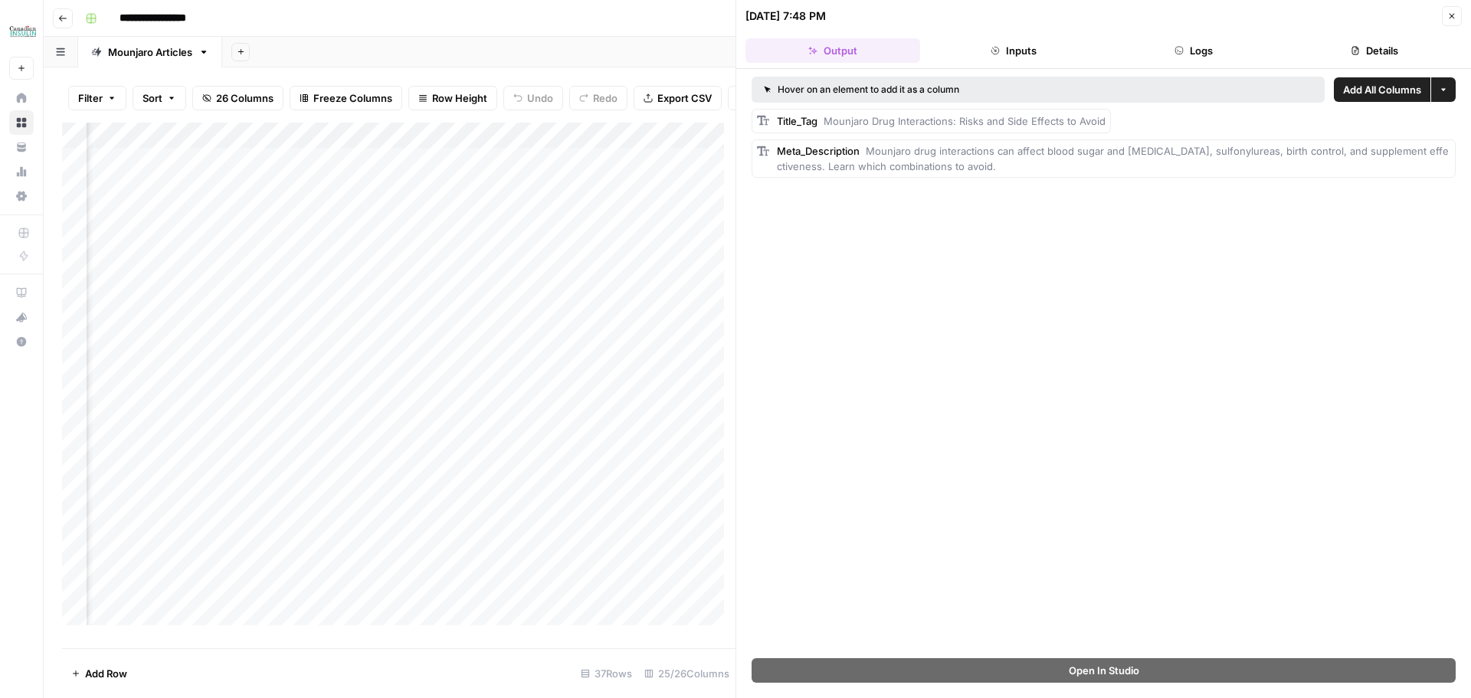
click at [1459, 15] on button "Close" at bounding box center [1452, 16] width 20 height 20
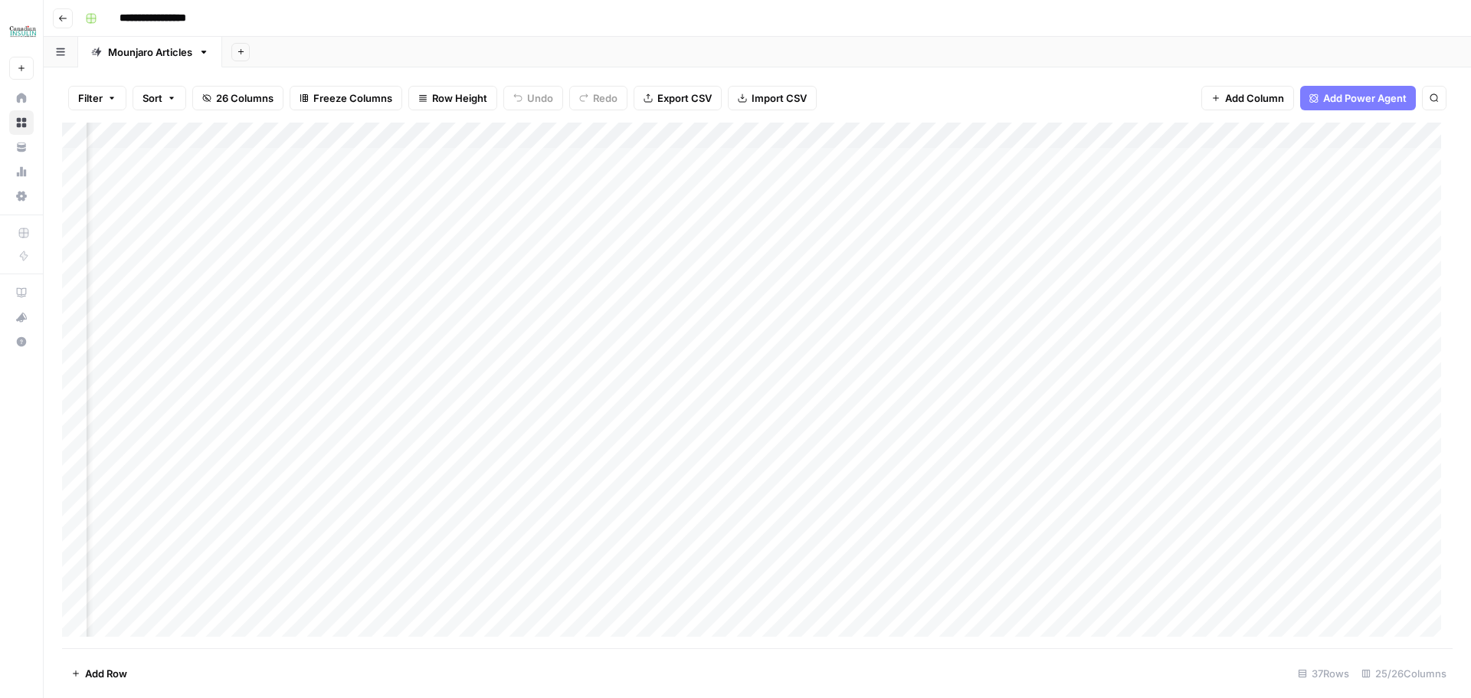
scroll to position [0, 1632]
click at [855, 160] on div "Add Column" at bounding box center [757, 386] width 1390 height 526
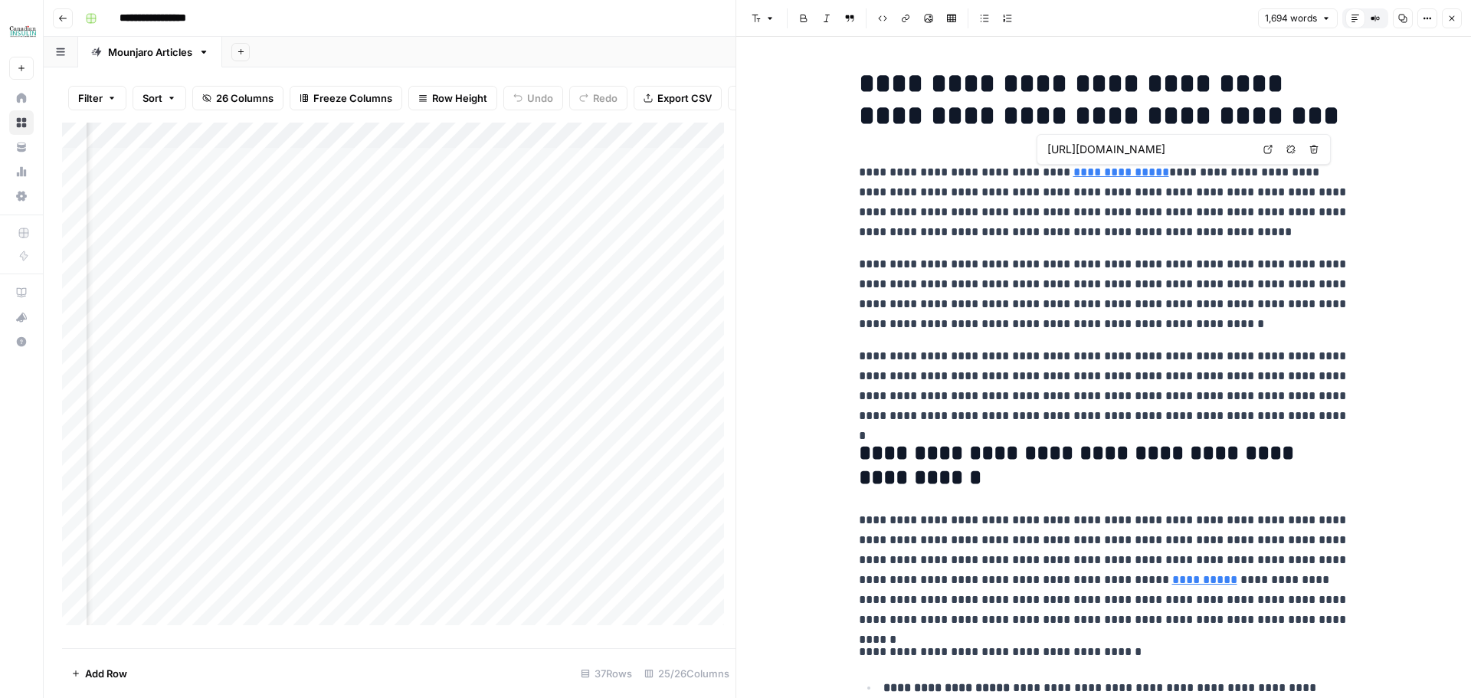
click at [1210, 177] on p "**********" at bounding box center [1104, 202] width 490 height 80
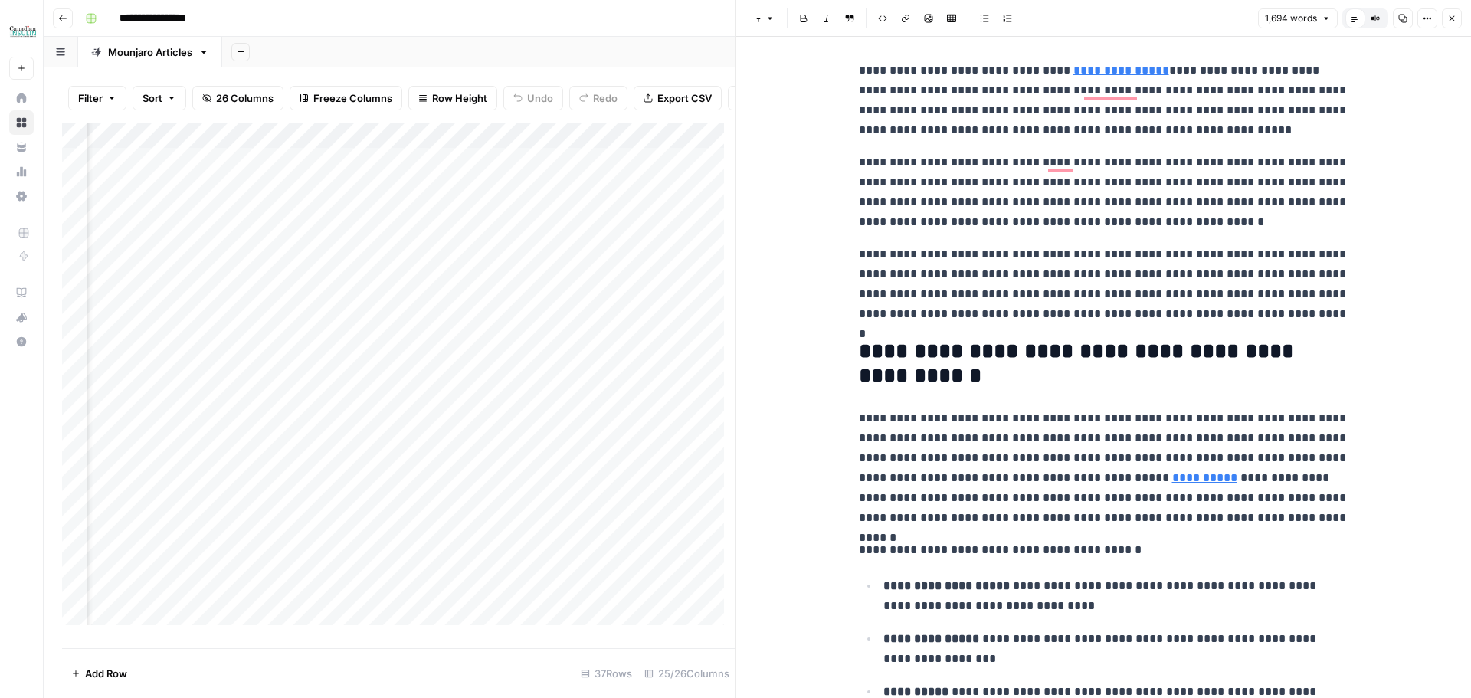
scroll to position [408, 0]
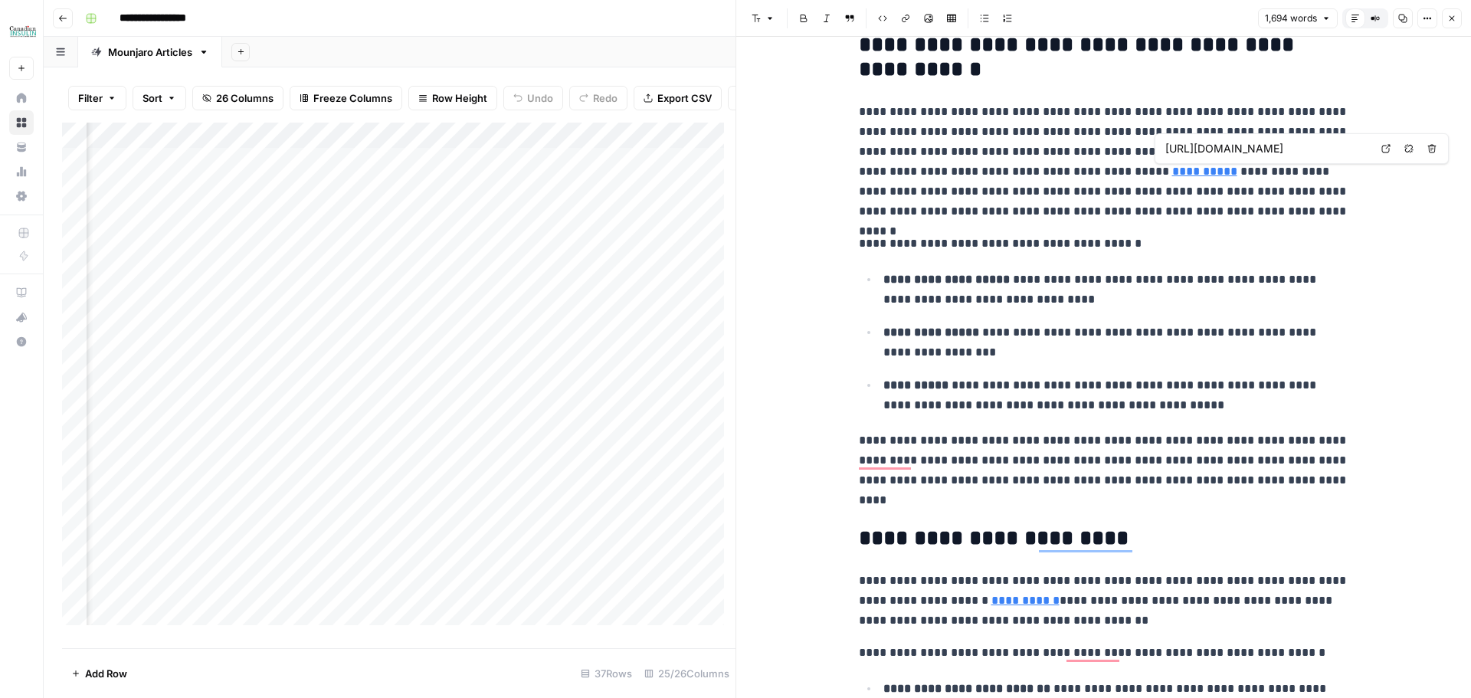
click at [1239, 150] on input "[URL][DOMAIN_NAME]" at bounding box center [1267, 148] width 204 height 15
click at [1206, 174] on link "**********" at bounding box center [1204, 170] width 65 height 11
click at [1190, 168] on link "**********" at bounding box center [1204, 170] width 65 height 11
click at [1385, 150] on icon at bounding box center [1385, 148] width 9 height 9
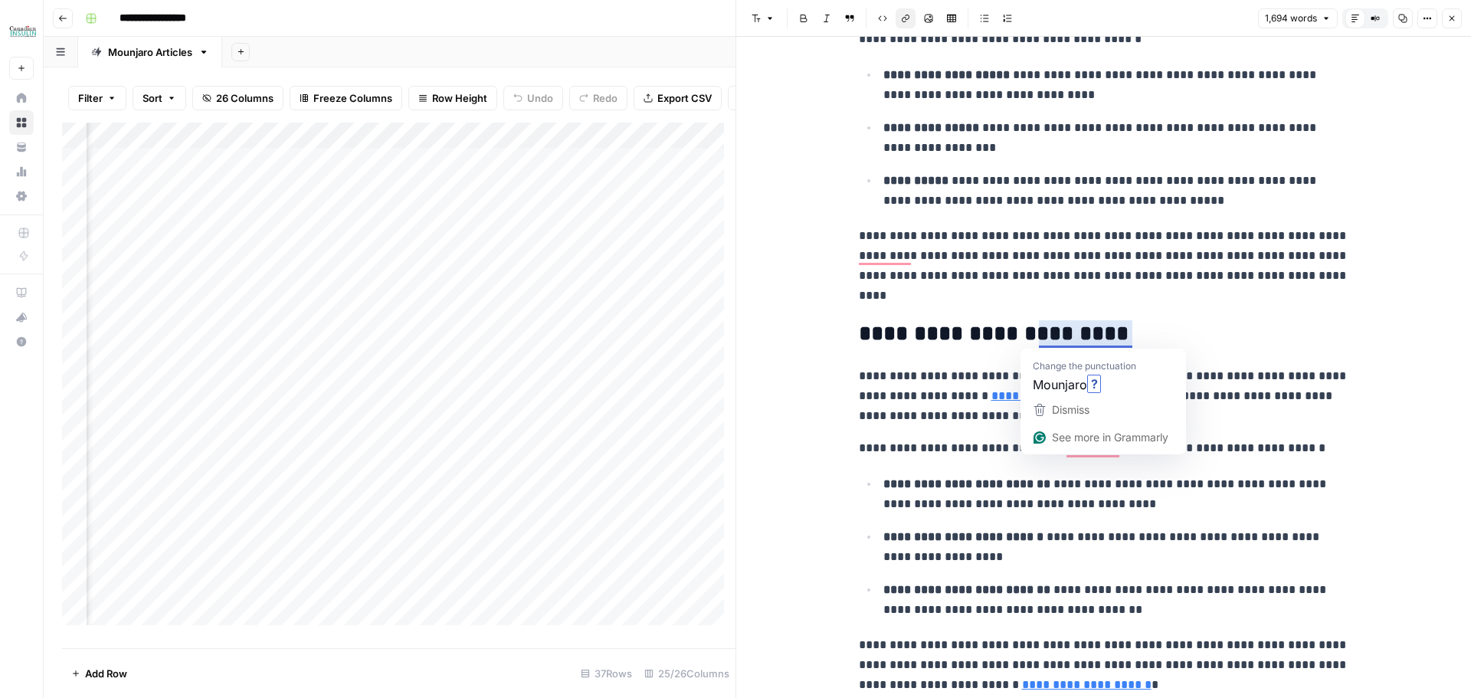
scroll to position [715, 0]
